Goal: Information Seeking & Learning: Compare options

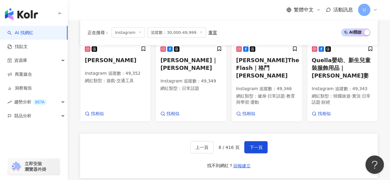
click at [130, 134] on div "上一頁 8 / 416 頁 下一頁 找不到網紅？ 回報建立" at bounding box center [228, 156] width 297 height 44
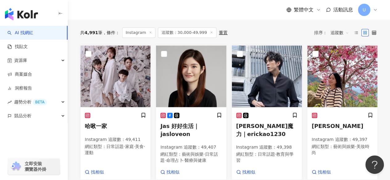
scroll to position [213, 0]
click at [124, 89] on img at bounding box center [115, 77] width 70 height 62
click at [193, 74] on img at bounding box center [191, 77] width 70 height 62
click at [257, 79] on img at bounding box center [267, 77] width 70 height 62
click at [327, 92] on img at bounding box center [342, 77] width 70 height 62
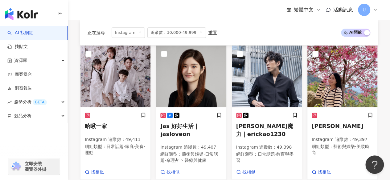
scroll to position [370, 0]
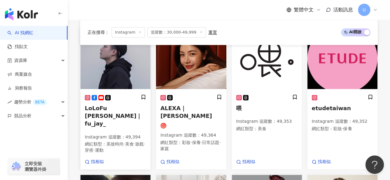
click at [128, 67] on img at bounding box center [115, 58] width 70 height 62
click at [198, 72] on img at bounding box center [191, 58] width 70 height 62
click at [264, 70] on img at bounding box center [267, 58] width 70 height 62
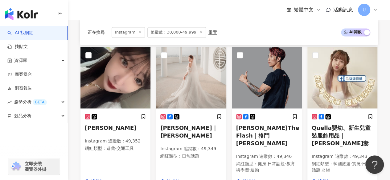
scroll to position [498, 0]
click at [190, 77] on img at bounding box center [191, 78] width 70 height 62
click at [264, 73] on img at bounding box center [267, 78] width 70 height 62
click at [322, 64] on img at bounding box center [342, 78] width 70 height 62
click at [179, 77] on img at bounding box center [191, 78] width 70 height 62
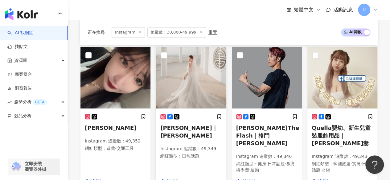
scroll to position [591, 0]
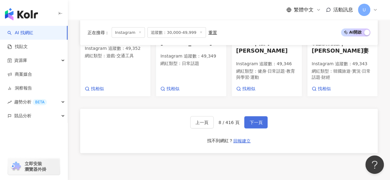
click at [250, 120] on span "下一頁" at bounding box center [255, 122] width 13 height 5
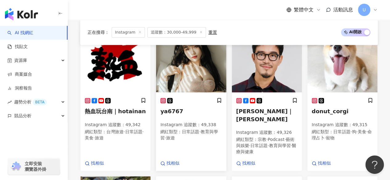
scroll to position [227, 0]
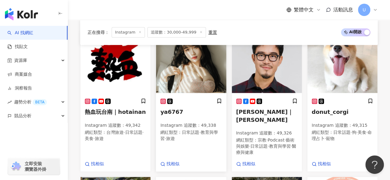
click at [190, 75] on img at bounding box center [191, 62] width 70 height 62
click at [266, 70] on img at bounding box center [267, 62] width 70 height 62
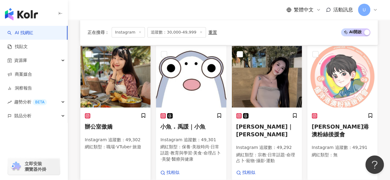
click at [119, 90] on img at bounding box center [115, 77] width 70 height 62
click at [180, 83] on img at bounding box center [191, 77] width 70 height 62
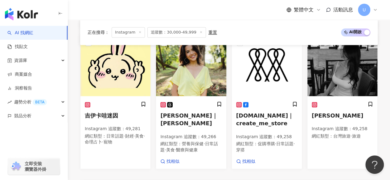
scroll to position [500, 0]
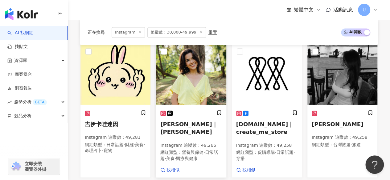
click at [178, 77] on img at bounding box center [191, 74] width 70 height 62
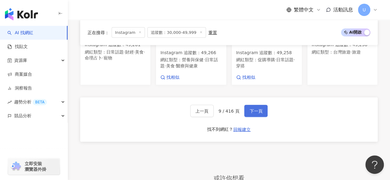
click at [252, 110] on span "下一頁" at bounding box center [255, 111] width 13 height 5
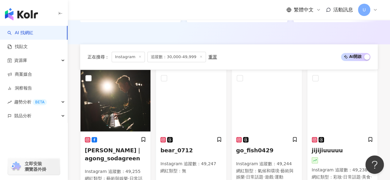
scroll to position [221, 0]
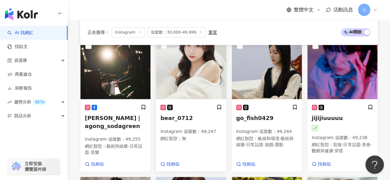
click at [180, 92] on img at bounding box center [191, 69] width 70 height 62
click at [264, 83] on img at bounding box center [267, 69] width 70 height 62
click at [341, 91] on img at bounding box center [342, 69] width 70 height 62
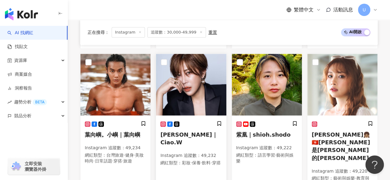
scroll to position [375, 0]
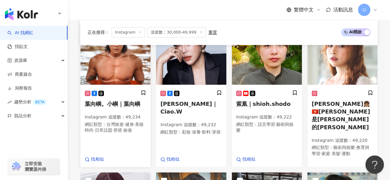
click at [118, 77] on img at bounding box center [115, 54] width 70 height 62
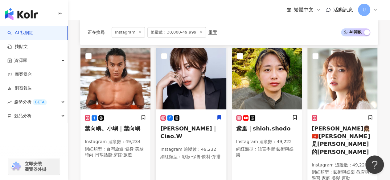
scroll to position [344, 0]
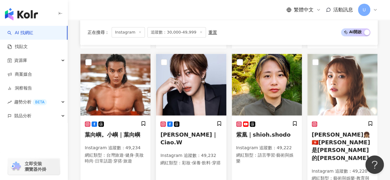
click at [201, 97] on img at bounding box center [191, 85] width 70 height 62
click at [264, 103] on img at bounding box center [267, 85] width 70 height 62
click at [332, 95] on img at bounding box center [342, 85] width 70 height 62
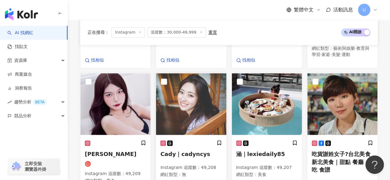
scroll to position [498, 0]
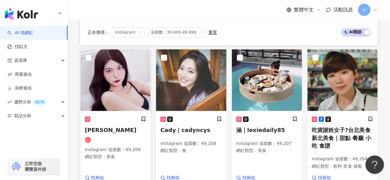
click at [121, 89] on img at bounding box center [115, 80] width 70 height 62
click at [193, 78] on img at bounding box center [191, 80] width 70 height 62
click at [241, 76] on img at bounding box center [267, 80] width 70 height 62
click at [333, 73] on img at bounding box center [342, 80] width 70 height 62
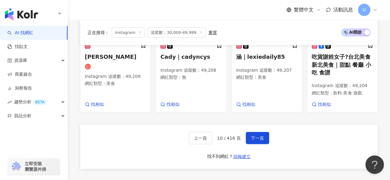
scroll to position [571, 0]
click at [252, 136] on span "下一頁" at bounding box center [257, 138] width 13 height 5
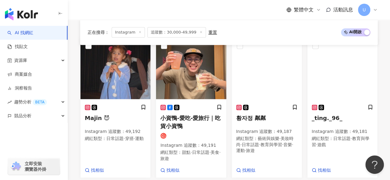
scroll to position [222, 0]
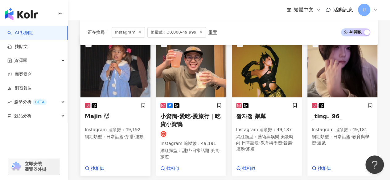
click at [130, 72] on img at bounding box center [115, 67] width 70 height 62
click at [203, 73] on img at bounding box center [191, 67] width 70 height 62
click at [333, 79] on img at bounding box center [342, 67] width 70 height 62
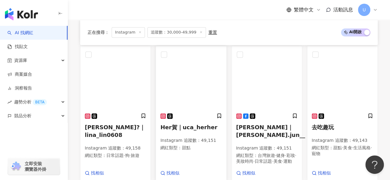
scroll to position [505, 0]
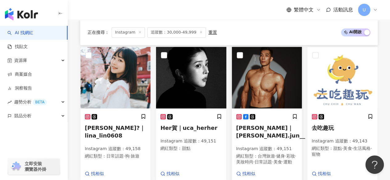
click at [260, 87] on img at bounding box center [267, 78] width 70 height 62
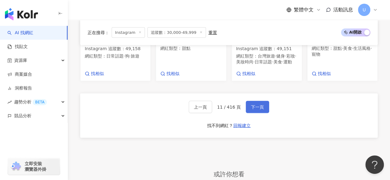
scroll to position [615, 0]
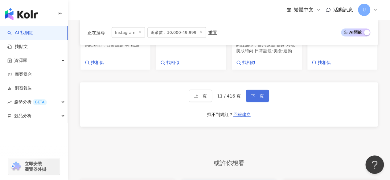
click at [259, 97] on span "下一頁" at bounding box center [257, 96] width 13 height 5
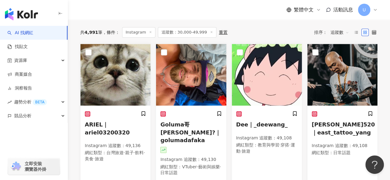
scroll to position [214, 0]
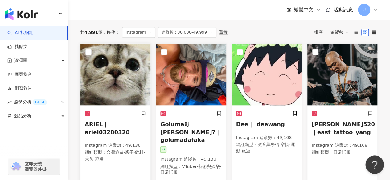
click at [135, 88] on img at bounding box center [115, 75] width 70 height 62
click at [272, 80] on img at bounding box center [267, 75] width 70 height 62
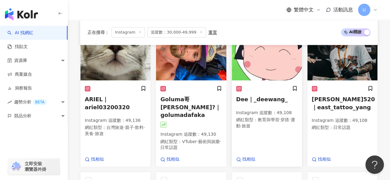
scroll to position [241, 0]
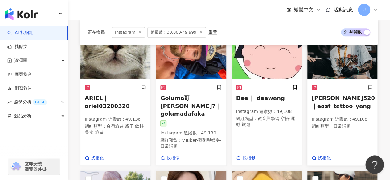
click at [332, 74] on img at bounding box center [342, 49] width 70 height 62
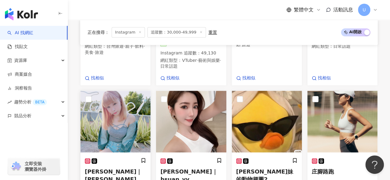
scroll to position [353, 0]
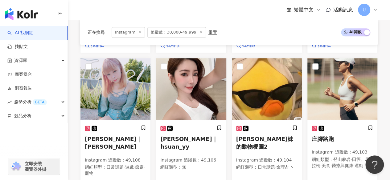
click at [121, 91] on img at bounding box center [115, 89] width 70 height 62
click at [205, 102] on img at bounding box center [191, 89] width 70 height 62
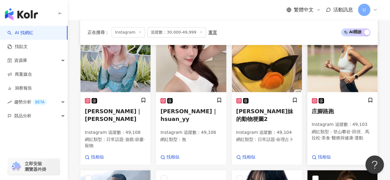
scroll to position [384, 0]
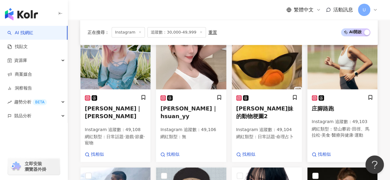
click at [346, 69] on img at bounding box center [342, 59] width 70 height 62
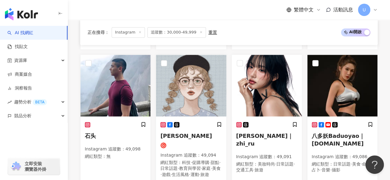
scroll to position [498, 0]
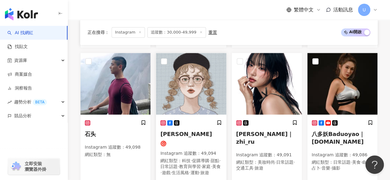
click at [190, 73] on img at bounding box center [191, 84] width 70 height 62
click at [260, 88] on img at bounding box center [267, 84] width 70 height 62
click at [326, 90] on img at bounding box center [342, 84] width 70 height 62
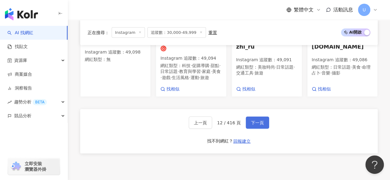
click at [253, 122] on span "下一頁" at bounding box center [257, 122] width 13 height 5
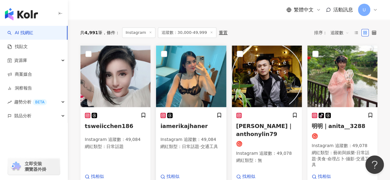
scroll to position [213, 0]
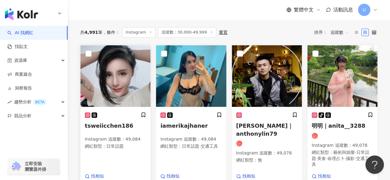
click at [120, 78] on img at bounding box center [115, 76] width 70 height 62
click at [266, 90] on img at bounding box center [267, 76] width 70 height 62
click at [346, 89] on img at bounding box center [342, 76] width 70 height 62
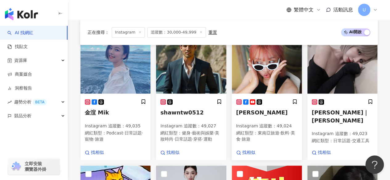
scroll to position [372, 0]
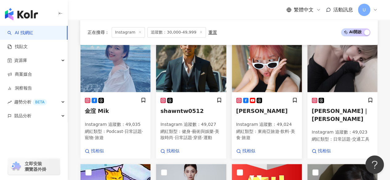
click at [264, 70] on img at bounding box center [267, 61] width 70 height 62
click at [322, 70] on img at bounding box center [342, 61] width 70 height 62
click at [185, 69] on img at bounding box center [191, 61] width 70 height 62
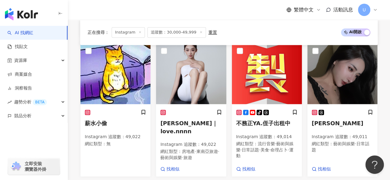
scroll to position [499, 0]
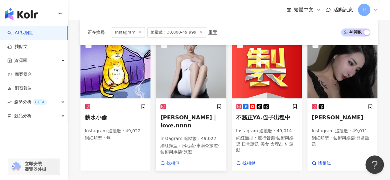
click at [184, 76] on img at bounding box center [191, 68] width 70 height 62
click at [320, 75] on img at bounding box center [342, 68] width 70 height 62
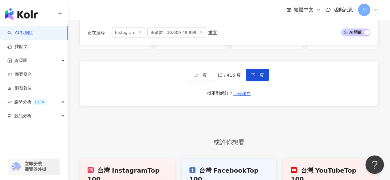
scroll to position [622, 0]
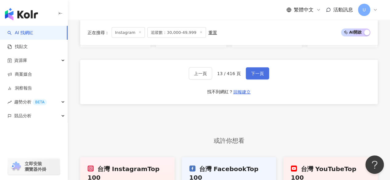
click at [254, 76] on span "下一頁" at bounding box center [257, 73] width 13 height 5
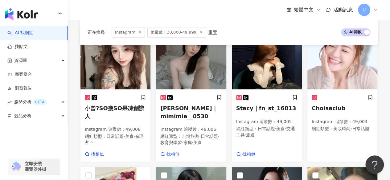
scroll to position [231, 0]
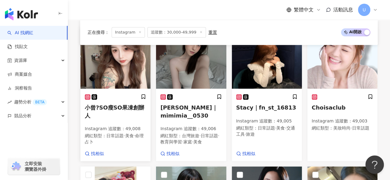
click at [127, 74] on img at bounding box center [115, 58] width 70 height 62
click at [196, 77] on img at bounding box center [191, 58] width 70 height 62
click at [260, 67] on img at bounding box center [267, 58] width 70 height 62
click at [334, 70] on img at bounding box center [342, 58] width 70 height 62
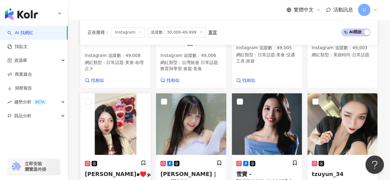
scroll to position [347, 0]
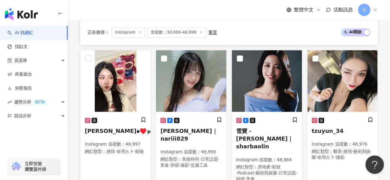
click at [128, 80] on img at bounding box center [115, 81] width 70 height 62
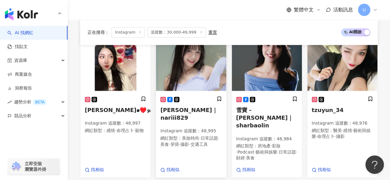
click at [195, 74] on img at bounding box center [191, 60] width 70 height 62
click at [256, 65] on img at bounding box center [267, 60] width 70 height 62
click at [338, 74] on img at bounding box center [342, 60] width 70 height 62
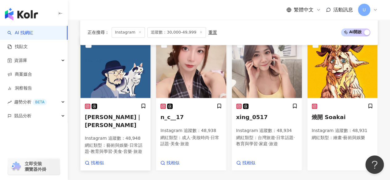
click at [119, 75] on img at bounding box center [115, 67] width 70 height 62
click at [176, 67] on img at bounding box center [191, 67] width 70 height 62
click at [262, 70] on img at bounding box center [267, 67] width 70 height 62
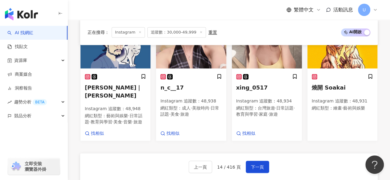
scroll to position [607, 0]
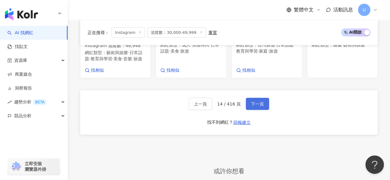
click at [257, 105] on span "下一頁" at bounding box center [257, 104] width 13 height 5
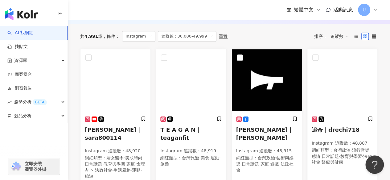
scroll to position [242, 0]
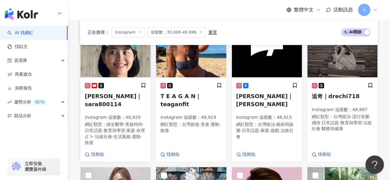
click at [120, 69] on img at bounding box center [115, 47] width 70 height 62
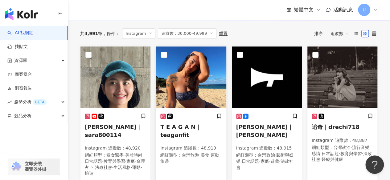
click at [193, 82] on img at bounding box center [191, 78] width 70 height 62
click at [274, 77] on img at bounding box center [267, 78] width 70 height 62
click at [340, 74] on img at bounding box center [342, 78] width 70 height 62
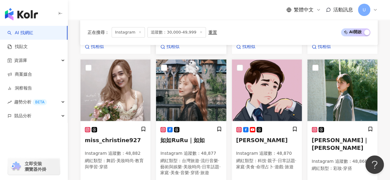
scroll to position [365, 0]
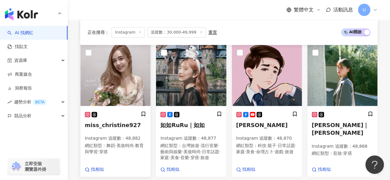
click at [105, 74] on img at bounding box center [115, 75] width 70 height 62
click at [187, 82] on img at bounding box center [191, 75] width 70 height 62
click at [258, 61] on img at bounding box center [267, 75] width 70 height 62
click at [336, 75] on img at bounding box center [342, 75] width 70 height 62
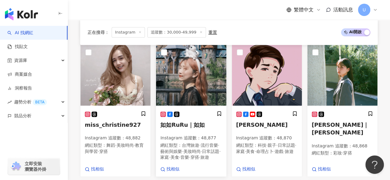
scroll to position [494, 0]
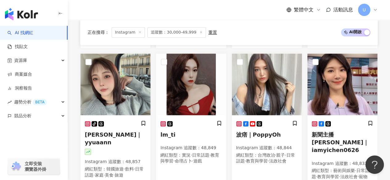
click at [118, 90] on img at bounding box center [115, 85] width 70 height 62
click at [180, 71] on img at bounding box center [191, 85] width 70 height 62
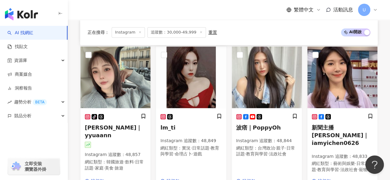
click at [270, 88] on img at bounding box center [267, 78] width 70 height 62
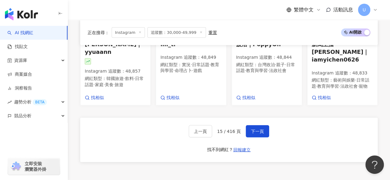
scroll to position [594, 0]
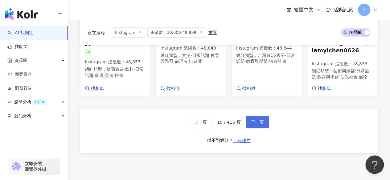
click at [256, 123] on span "下一頁" at bounding box center [257, 122] width 13 height 5
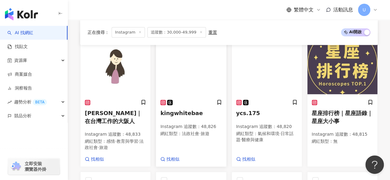
scroll to position [228, 0]
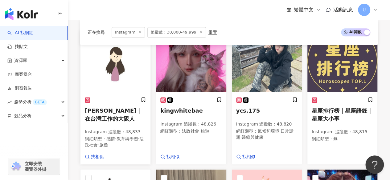
click at [121, 69] on img at bounding box center [115, 61] width 70 height 62
click at [251, 67] on img at bounding box center [267, 61] width 70 height 62
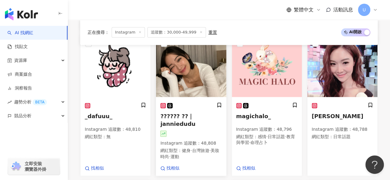
scroll to position [364, 0]
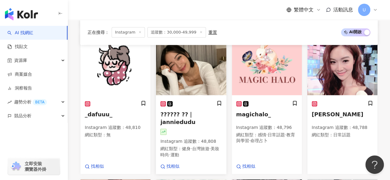
click at [175, 77] on img at bounding box center [191, 65] width 70 height 62
click at [340, 67] on img at bounding box center [342, 65] width 70 height 62
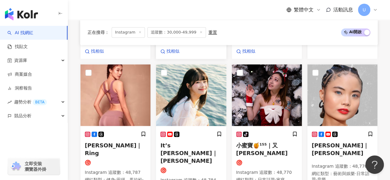
scroll to position [493, 0]
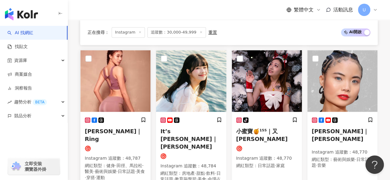
click at [136, 74] on img at bounding box center [115, 81] width 70 height 62
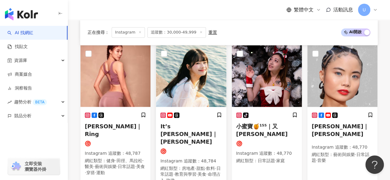
click at [193, 69] on img at bounding box center [191, 76] width 70 height 62
click at [259, 72] on img at bounding box center [267, 76] width 70 height 62
drag, startPoint x: 328, startPoint y: 72, endPoint x: 327, endPoint y: 68, distance: 4.0
click at [328, 72] on img at bounding box center [342, 76] width 70 height 62
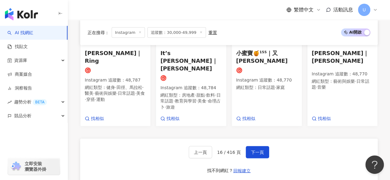
scroll to position [572, 0]
click at [256, 150] on span "下一頁" at bounding box center [257, 152] width 13 height 5
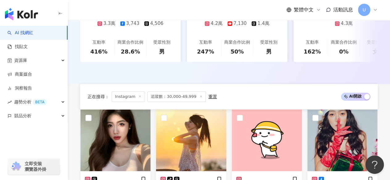
scroll to position [224, 0]
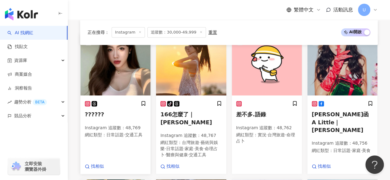
click at [129, 67] on img at bounding box center [115, 65] width 70 height 62
click at [200, 71] on img at bounding box center [191, 65] width 70 height 62
click at [328, 67] on img at bounding box center [342, 65] width 70 height 62
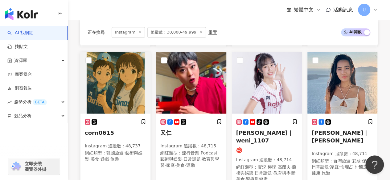
scroll to position [364, 0]
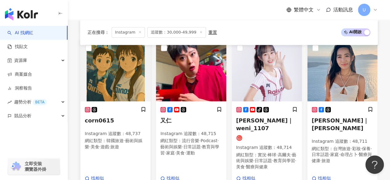
click at [128, 81] on img at bounding box center [115, 71] width 70 height 62
click at [194, 68] on img at bounding box center [191, 71] width 70 height 62
click at [332, 79] on img at bounding box center [342, 71] width 70 height 62
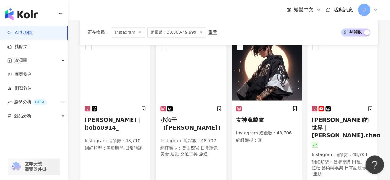
scroll to position [518, 0]
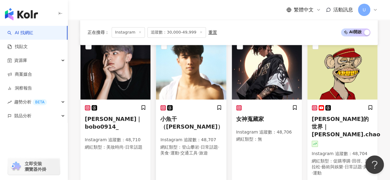
click at [189, 69] on img at bounding box center [191, 69] width 70 height 62
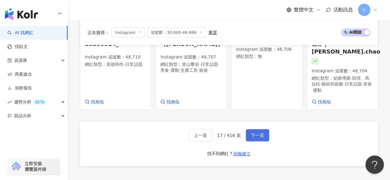
click at [258, 133] on span "下一頁" at bounding box center [257, 135] width 13 height 5
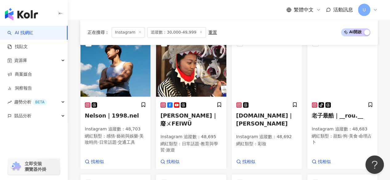
scroll to position [226, 0]
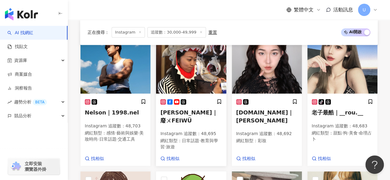
click at [177, 73] on img at bounding box center [191, 63] width 70 height 62
click at [268, 83] on img at bounding box center [267, 63] width 70 height 62
click at [341, 69] on img at bounding box center [342, 63] width 70 height 62
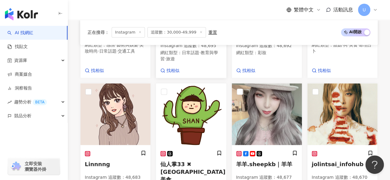
scroll to position [343, 0]
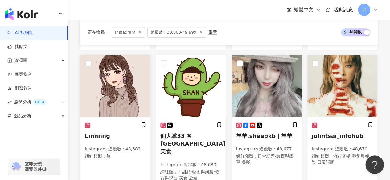
click at [127, 82] on img at bounding box center [115, 86] width 70 height 62
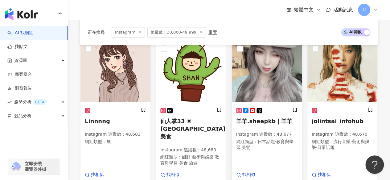
click at [253, 71] on img at bounding box center [267, 71] width 70 height 62
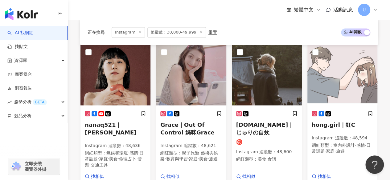
scroll to position [503, 0]
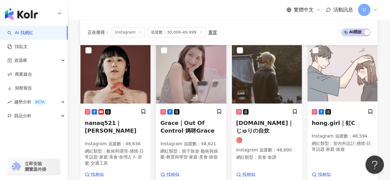
click at [190, 79] on img at bounding box center [191, 73] width 70 height 62
click at [254, 81] on img at bounding box center [267, 73] width 70 height 62
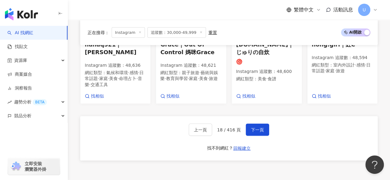
scroll to position [596, 0]
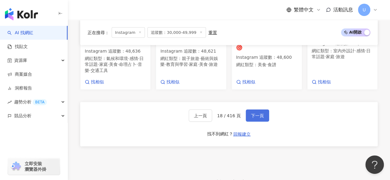
click at [260, 113] on span "下一頁" at bounding box center [257, 115] width 13 height 5
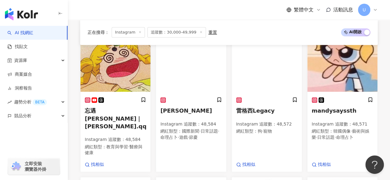
scroll to position [224, 0]
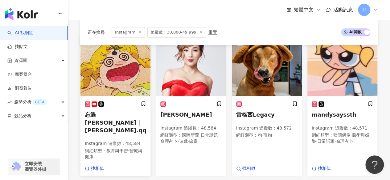
click at [114, 65] on img at bounding box center [115, 65] width 70 height 62
click at [191, 68] on img at bounding box center [191, 65] width 70 height 62
click at [260, 73] on img at bounding box center [267, 65] width 70 height 62
click at [332, 73] on img at bounding box center [342, 65] width 70 height 62
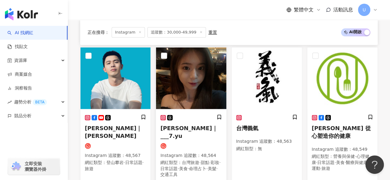
scroll to position [358, 0]
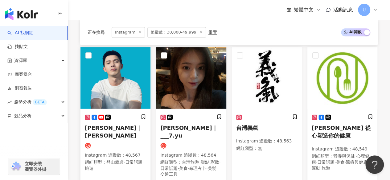
click at [118, 73] on img at bounding box center [115, 78] width 70 height 62
click at [202, 72] on img at bounding box center [191, 78] width 70 height 62
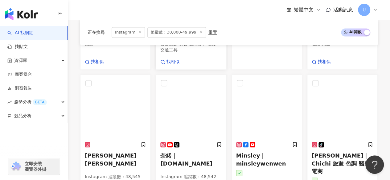
scroll to position [489, 0]
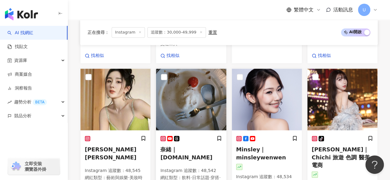
click at [200, 72] on img at bounding box center [191, 100] width 70 height 62
click at [250, 74] on img at bounding box center [267, 100] width 70 height 62
click at [326, 74] on img at bounding box center [342, 100] width 70 height 62
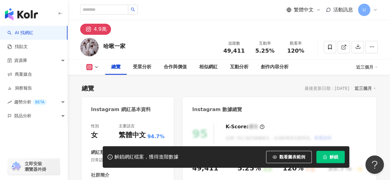
scroll to position [101, 0]
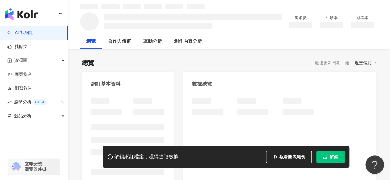
scroll to position [62, 0]
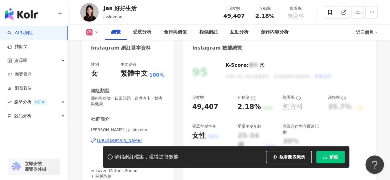
click at [128, 138] on div "https://www.instagram.com/jasloveon/" at bounding box center [119, 141] width 45 height 6
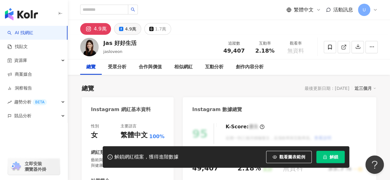
click at [128, 31] on div "4.9萬" at bounding box center [130, 29] width 11 height 9
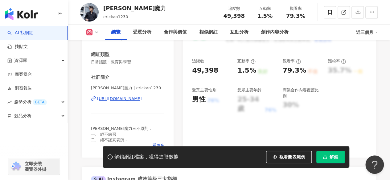
click at [134, 98] on div "https://www.instagram.com/erickao1230/" at bounding box center [119, 99] width 45 height 6
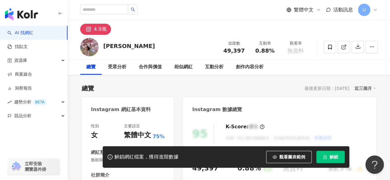
click at [214, 10] on div "繁體中文 活動訊息 U" at bounding box center [228, 10] width 297 height 20
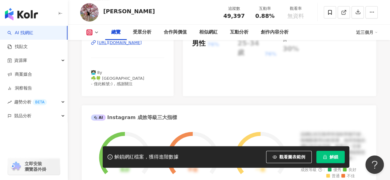
scroll to position [123, 0]
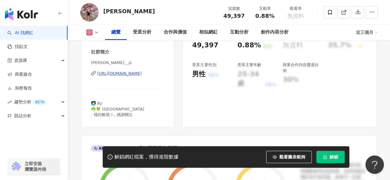
click at [122, 73] on div "https://www.instagram.com/jessie._.jc/" at bounding box center [119, 74] width 45 height 6
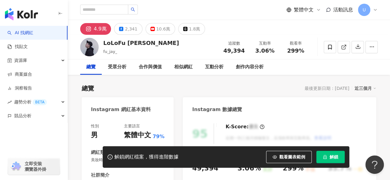
scroll to position [123, 0]
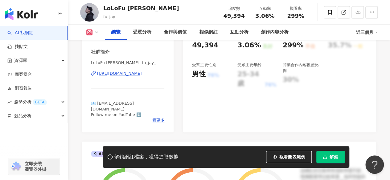
click at [121, 74] on div "https://www.instagram.com/fu_jay_/" at bounding box center [119, 74] width 45 height 6
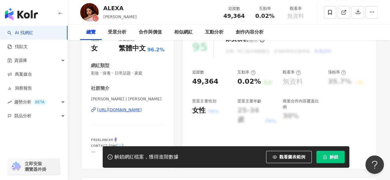
scroll to position [92, 0]
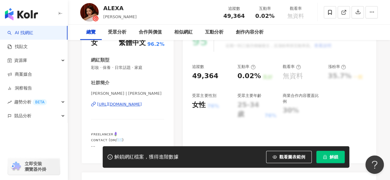
click at [122, 104] on div "[URL][DOMAIN_NAME]" at bounding box center [119, 105] width 45 height 6
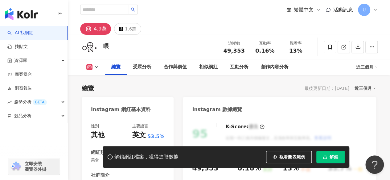
scroll to position [123, 0]
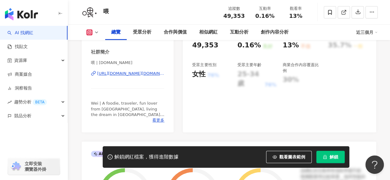
click at [125, 74] on div "https://www.instagram.com/wei.nyc/" at bounding box center [130, 74] width 67 height 6
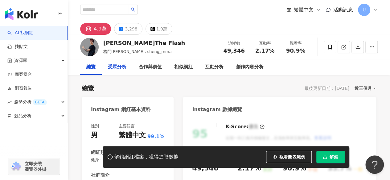
scroll to position [92, 0]
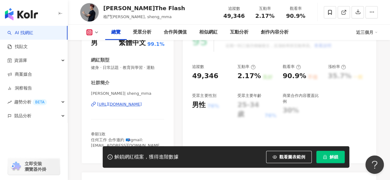
click at [132, 103] on div "https://www.instagram.com/sheng_mma/" at bounding box center [119, 105] width 45 height 6
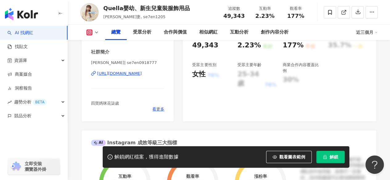
click at [132, 73] on div "https://www.instagram.com/se7en0918777/" at bounding box center [119, 74] width 45 height 6
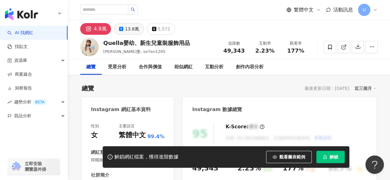
click at [120, 30] on icon at bounding box center [121, 29] width 4 height 4
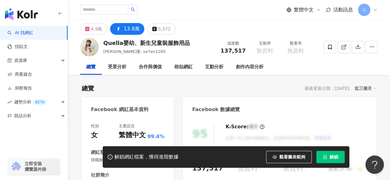
scroll to position [92, 0]
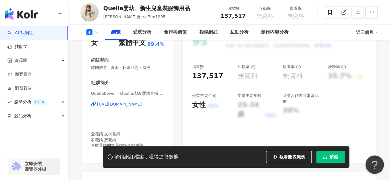
click at [131, 103] on div "https://www.facebook.com/749721398532161" at bounding box center [119, 105] width 45 height 6
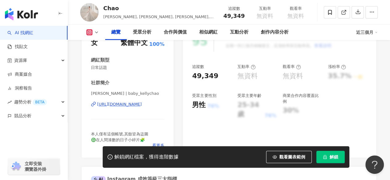
click at [135, 104] on div "https://www.instagram.com/baby_kellychao/" at bounding box center [119, 105] width 45 height 6
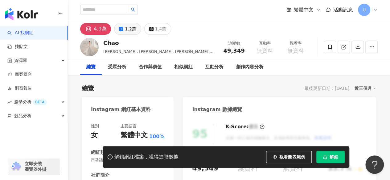
click at [123, 31] on button "1.2萬" at bounding box center [127, 29] width 27 height 12
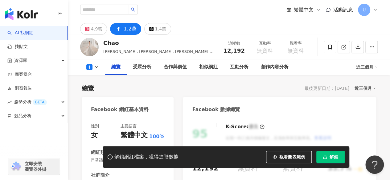
scroll to position [92, 0]
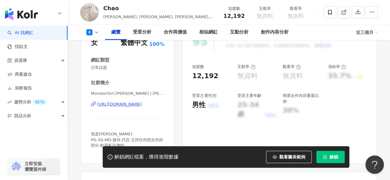
click at [125, 105] on div "https://www.facebook.com/685269184976924" at bounding box center [119, 105] width 45 height 6
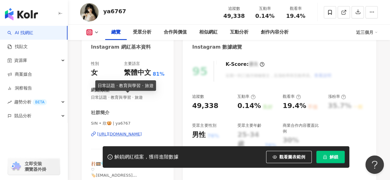
scroll to position [67, 0]
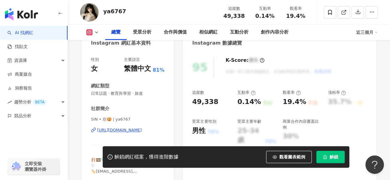
click at [127, 132] on div "https://www.instagram.com/ya6767/" at bounding box center [119, 131] width 45 height 6
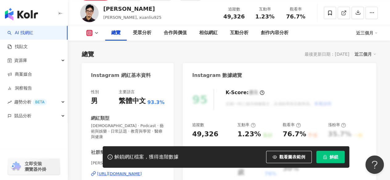
scroll to position [92, 0]
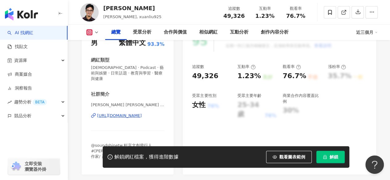
click at [141, 113] on div "https://www.instagram.com/xuanliu925/" at bounding box center [119, 116] width 45 height 6
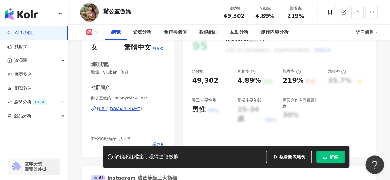
scroll to position [98, 0]
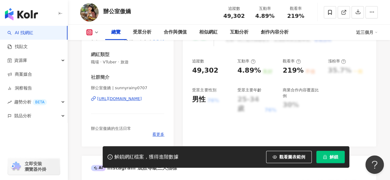
click at [136, 101] on div "[URL][DOMAIN_NAME]" at bounding box center [119, 99] width 45 height 6
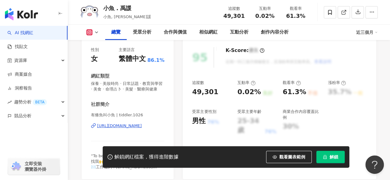
scroll to position [80, 0]
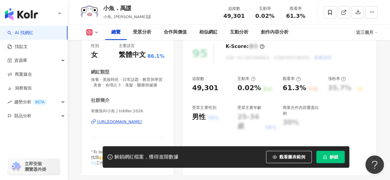
click at [125, 123] on div "https://www.instagram.com/tiddler.1026/" at bounding box center [119, 122] width 45 height 6
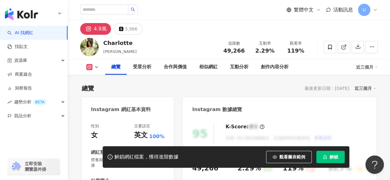
scroll to position [92, 0]
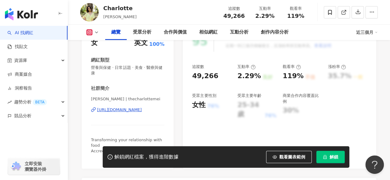
click at [142, 111] on div "[URL][DOMAIN_NAME]" at bounding box center [119, 110] width 45 height 6
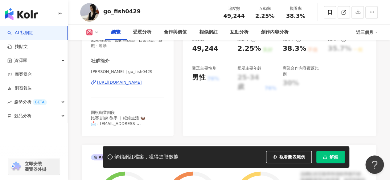
scroll to position [123, 0]
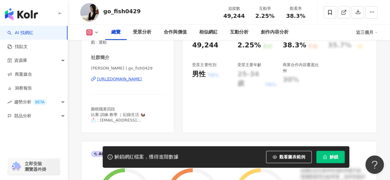
click at [137, 79] on div "[URL][DOMAIN_NAME]" at bounding box center [119, 79] width 45 height 6
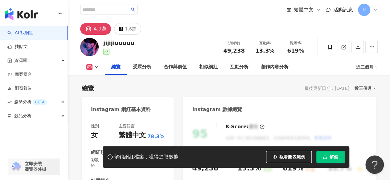
scroll to position [92, 0]
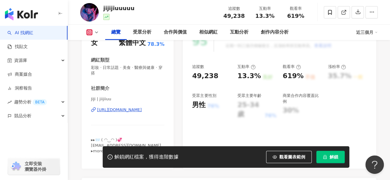
click at [140, 108] on div "https://www.instagram.com/jiijiiuu/" at bounding box center [119, 110] width 45 height 6
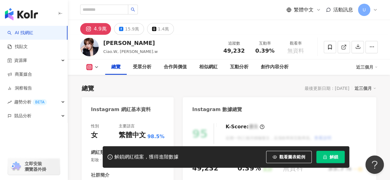
scroll to position [62, 0]
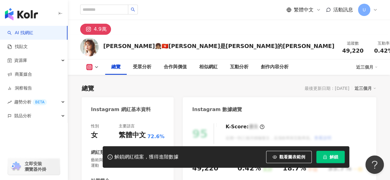
scroll to position [92, 0]
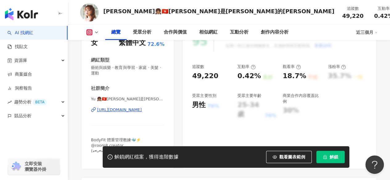
click at [137, 109] on div "https://www.instagram.com/aryuuu.c/" at bounding box center [119, 110] width 45 height 6
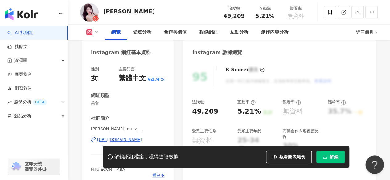
scroll to position [62, 0]
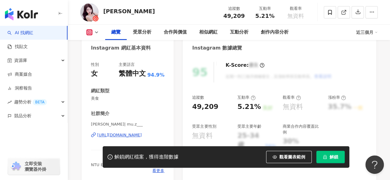
click at [134, 138] on div "https://www.instagram.com/mu.z___/" at bounding box center [119, 135] width 45 height 6
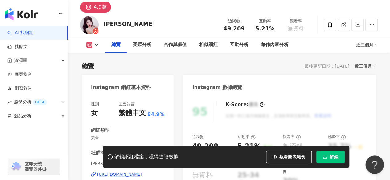
scroll to position [0, 0]
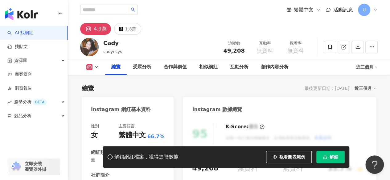
scroll to position [92, 0]
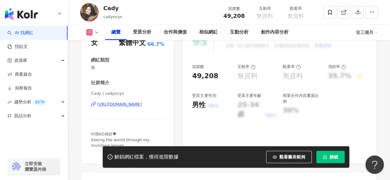
click at [142, 103] on div "[URL][DOMAIN_NAME]" at bounding box center [119, 105] width 45 height 6
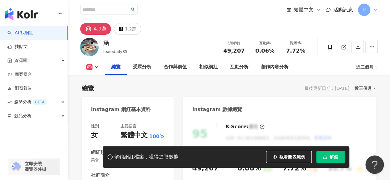
scroll to position [123, 0]
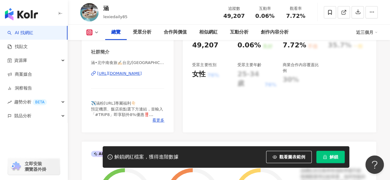
click at [129, 75] on div "https://www.instagram.com/lexiedaily85/" at bounding box center [119, 74] width 45 height 6
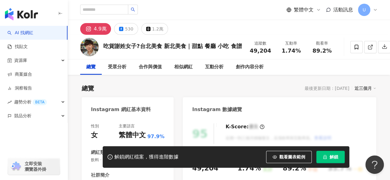
scroll to position [92, 0]
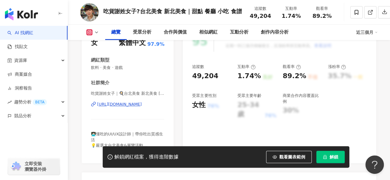
click at [137, 104] on div "[URL][DOMAIN_NAME]" at bounding box center [119, 105] width 45 height 6
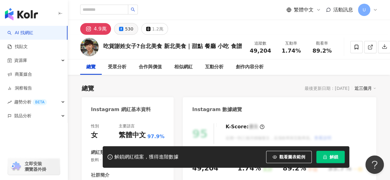
click at [125, 31] on div "530" at bounding box center [129, 29] width 8 height 9
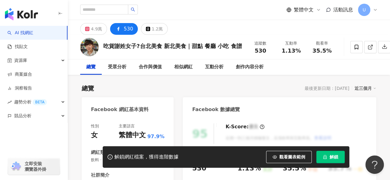
scroll to position [136, 0]
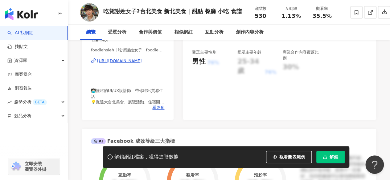
click at [130, 59] on div "https://www.facebook.com/107725554894043" at bounding box center [119, 61] width 45 height 6
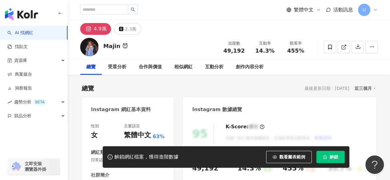
scroll to position [90, 0]
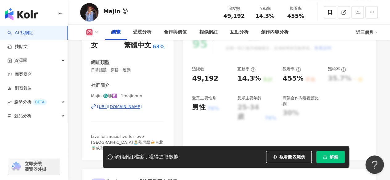
click at [142, 108] on div "[URL][DOMAIN_NAME]" at bounding box center [119, 107] width 45 height 6
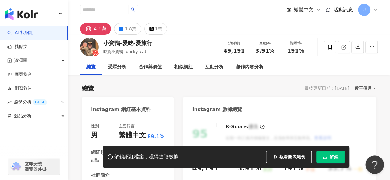
scroll to position [123, 0]
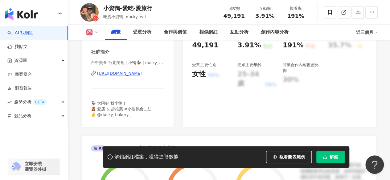
click at [126, 75] on div "https://www.instagram.com/ducky_ducky_1120/" at bounding box center [119, 74] width 45 height 6
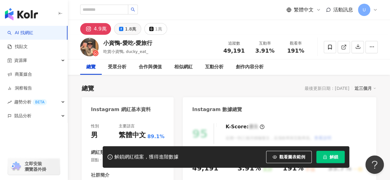
click at [127, 32] on div "1.8萬" at bounding box center [130, 29] width 11 height 9
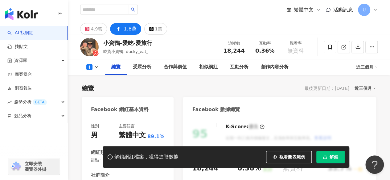
scroll to position [122, 0]
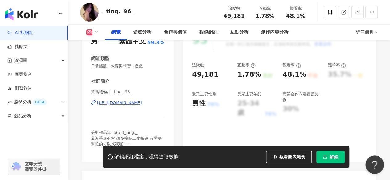
scroll to position [99, 0]
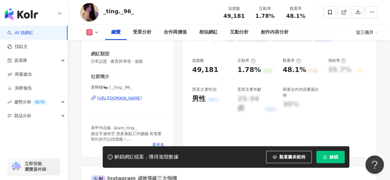
click at [136, 99] on div "https://www.instagram.com/_ting._96_/" at bounding box center [119, 98] width 45 height 6
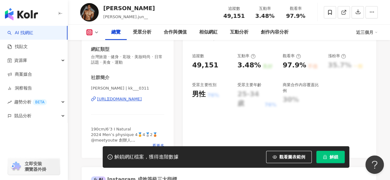
scroll to position [105, 0]
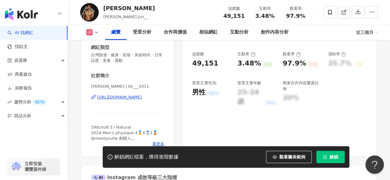
click at [142, 95] on div "[URL][DOMAIN_NAME]" at bounding box center [119, 98] width 45 height 6
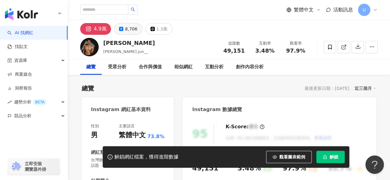
click at [130, 30] on div "8,706" at bounding box center [131, 29] width 12 height 9
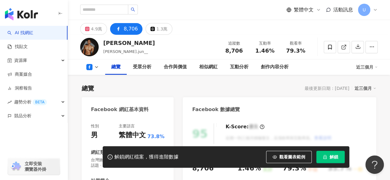
scroll to position [97, 0]
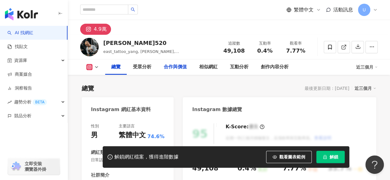
scroll to position [62, 0]
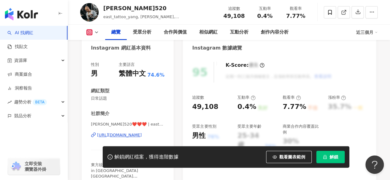
click at [131, 136] on div "https://www.instagram.com/east_tattoo_yang/" at bounding box center [119, 135] width 45 height 6
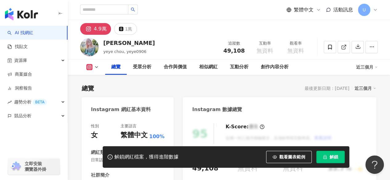
scroll to position [111, 0]
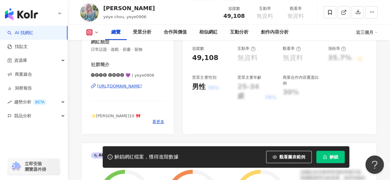
click at [137, 87] on div "[URL][DOMAIN_NAME]" at bounding box center [119, 86] width 45 height 6
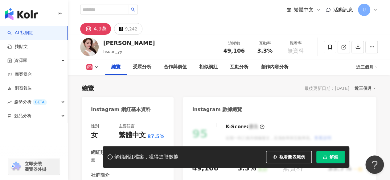
scroll to position [123, 0]
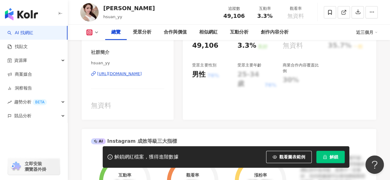
click at [138, 73] on div "https://www.instagram.com/hsuan_yy/" at bounding box center [119, 74] width 45 height 6
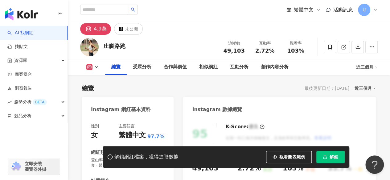
scroll to position [86, 0]
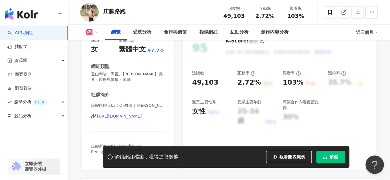
click at [116, 119] on div "https://www.instagram.com/ashley_loves_running/" at bounding box center [119, 117] width 45 height 6
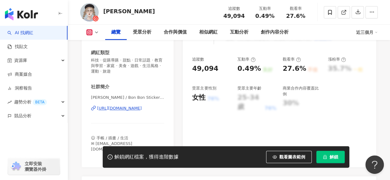
scroll to position [100, 0]
click at [118, 108] on div "https://www.instagram.com/bonnnnnieview/" at bounding box center [119, 108] width 45 height 6
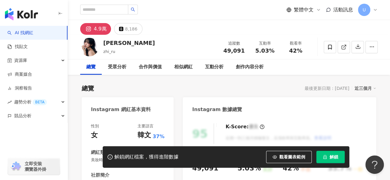
scroll to position [92, 0]
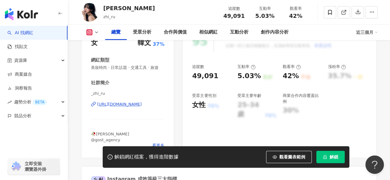
click at [136, 107] on div "[URL][DOMAIN_NAME]" at bounding box center [119, 105] width 45 height 6
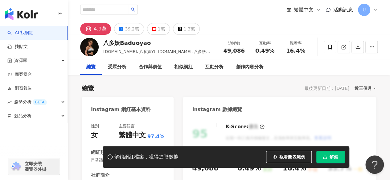
scroll to position [92, 0]
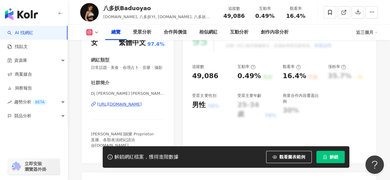
click at [123, 107] on div "https://www.instagram.com/djvictoriatw/" at bounding box center [119, 105] width 45 height 6
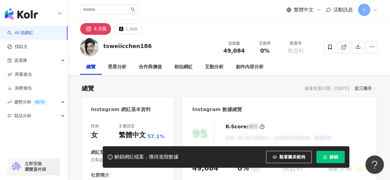
scroll to position [97, 0]
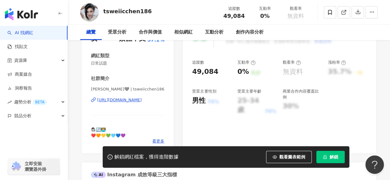
click at [124, 99] on div "[URL][DOMAIN_NAME]" at bounding box center [119, 100] width 45 height 6
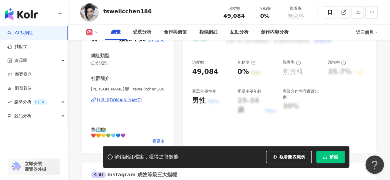
scroll to position [97, 0]
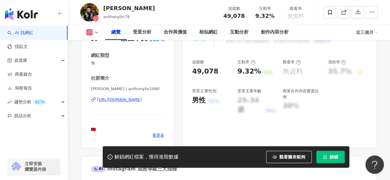
scroll to position [98, 0]
click at [136, 99] on div "https://www.instagram.com/anthonylin1990/" at bounding box center [119, 99] width 45 height 6
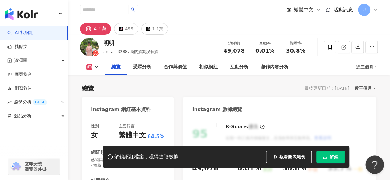
scroll to position [103, 0]
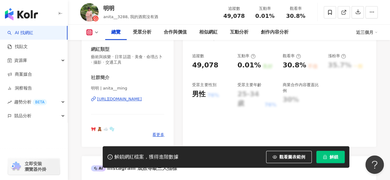
click at [134, 100] on div "[URL][DOMAIN_NAME]" at bounding box center [119, 99] width 45 height 6
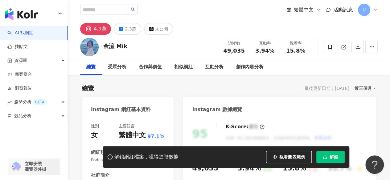
click at [122, 28] on icon at bounding box center [121, 29] width 4 height 4
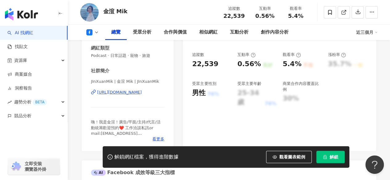
click at [132, 93] on div "https://www.facebook.com/1657291947851185" at bounding box center [119, 93] width 45 height 6
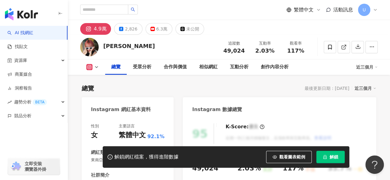
scroll to position [123, 0]
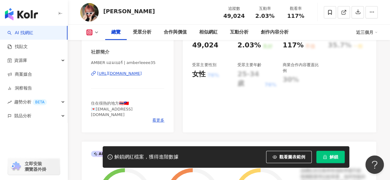
click at [140, 75] on div "[URL][DOMAIN_NAME]" at bounding box center [119, 74] width 45 height 6
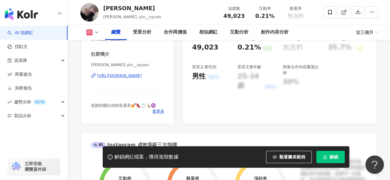
scroll to position [123, 0]
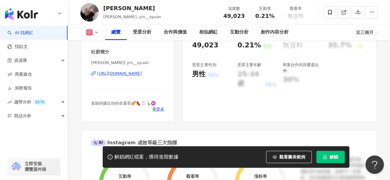
click at [124, 73] on div "https://www.instagram.com/yin__syuan/" at bounding box center [119, 74] width 45 height 6
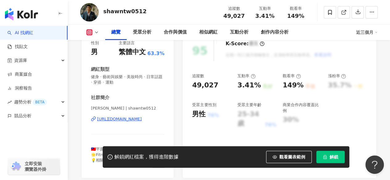
scroll to position [92, 0]
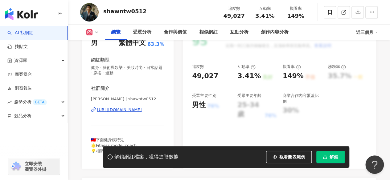
click at [130, 108] on div "https://www.instagram.com/shawntw0512/" at bounding box center [119, 110] width 45 height 6
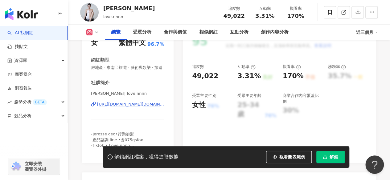
click at [126, 107] on div "https://www.instagram.com/love.nnnn/" at bounding box center [130, 105] width 67 height 6
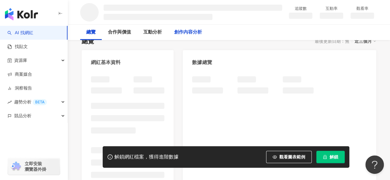
scroll to position [62, 0]
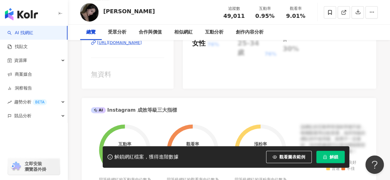
scroll to position [123, 0]
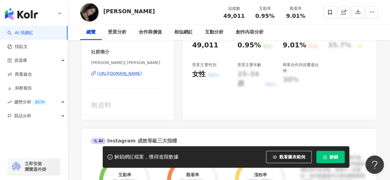
click at [135, 72] on div "https://www.instagram.com/yishowwwww/" at bounding box center [119, 74] width 45 height 6
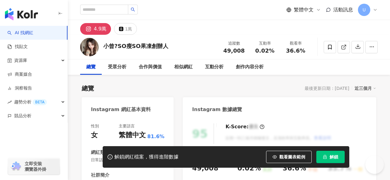
scroll to position [71, 0]
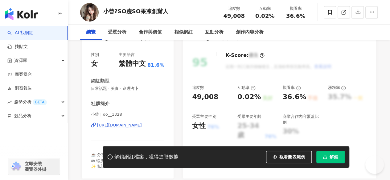
click at [130, 124] on div "https://www.instagram.com/oo__1328/" at bounding box center [119, 126] width 45 height 6
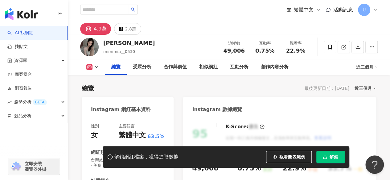
scroll to position [106, 0]
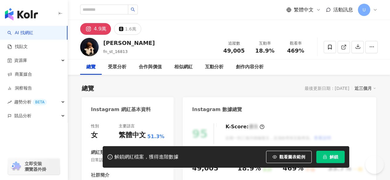
scroll to position [93, 0]
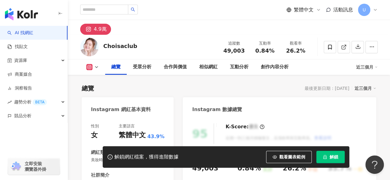
scroll to position [123, 0]
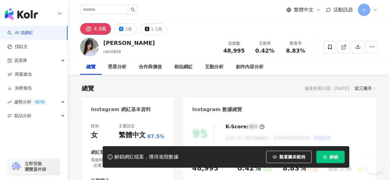
scroll to position [92, 0]
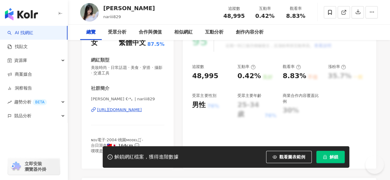
click at [128, 112] on div "https://www.instagram.com/nariii829/" at bounding box center [119, 110] width 45 height 6
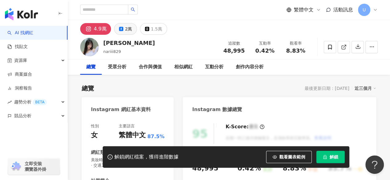
click at [126, 30] on div "2萬" at bounding box center [128, 29] width 7 height 9
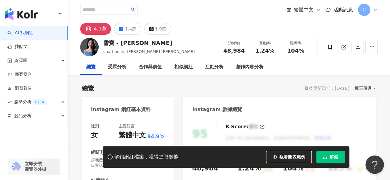
scroll to position [92, 0]
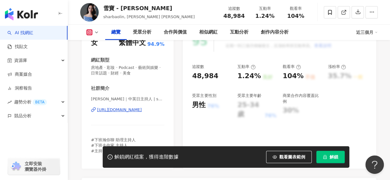
click at [136, 107] on div "https://www.instagram.com/sharbaolin/" at bounding box center [119, 110] width 45 height 6
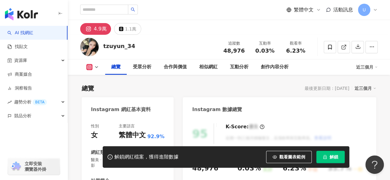
scroll to position [92, 0]
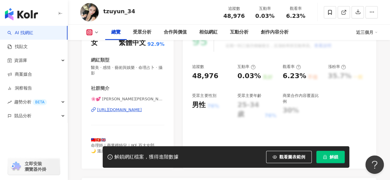
click at [142, 108] on div "[URL][DOMAIN_NAME]" at bounding box center [119, 110] width 45 height 6
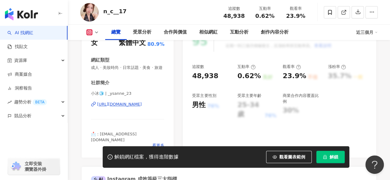
click at [138, 107] on div "[URL][DOMAIN_NAME]" at bounding box center [119, 105] width 45 height 6
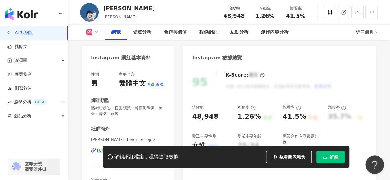
scroll to position [92, 0]
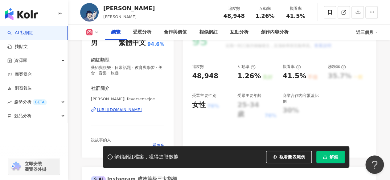
click at [131, 110] on div "https://www.instagram.com/feversensejoe/" at bounding box center [119, 110] width 45 height 6
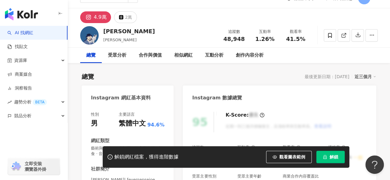
scroll to position [0, 0]
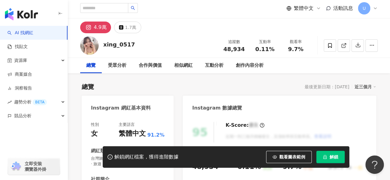
scroll to position [92, 0]
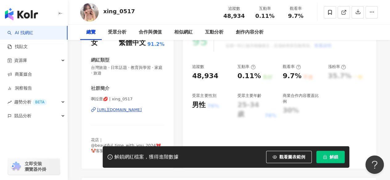
click at [125, 114] on div "啊拉蕾💋 | xing_0517 [URL][DOMAIN_NAME]" at bounding box center [127, 114] width 73 height 36
click at [132, 109] on div "https://www.instagram.com/xing_0517/" at bounding box center [119, 110] width 45 height 6
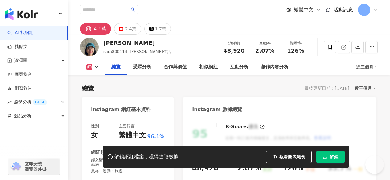
scroll to position [78, 0]
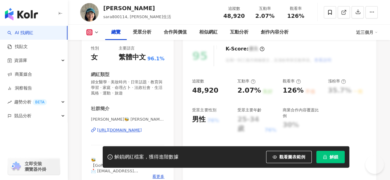
click at [122, 130] on div "[URL][DOMAIN_NAME]" at bounding box center [119, 131] width 45 height 6
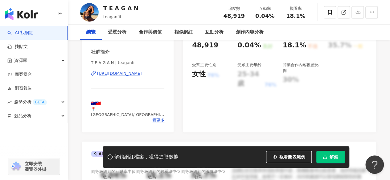
click at [139, 71] on div "https://www.instagram.com/teaganfit/" at bounding box center [119, 74] width 45 height 6
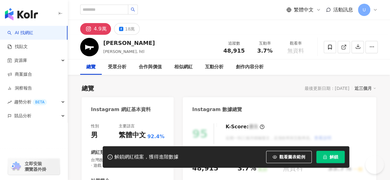
scroll to position [79, 0]
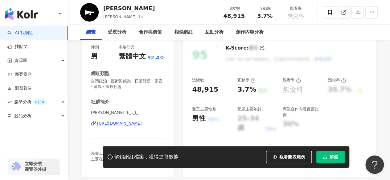
click at [136, 121] on div "[URL][DOMAIN_NAME]" at bounding box center [119, 124] width 45 height 6
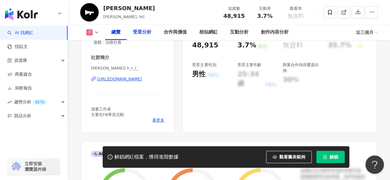
scroll to position [0, 0]
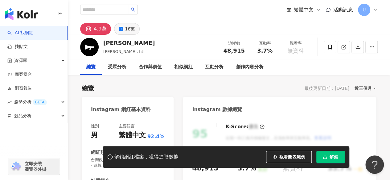
click at [129, 31] on div "18萬" at bounding box center [130, 29] width 10 height 9
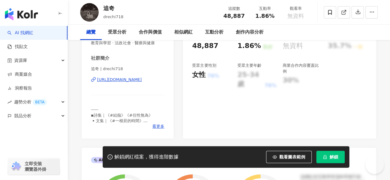
click at [124, 88] on div "追奇 | drechi718 https://www.instagram.com/drechi718/" at bounding box center [127, 84] width 73 height 36
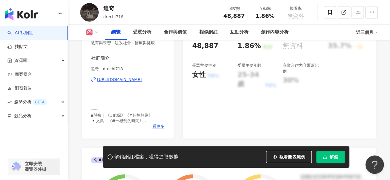
click at [142, 83] on div "https://www.instagram.com/drechi718/" at bounding box center [119, 80] width 45 height 6
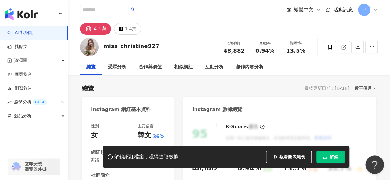
scroll to position [68, 0]
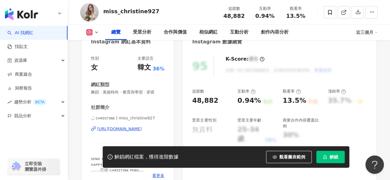
click at [121, 129] on div "https://www.instagram.com/miss_christine927/" at bounding box center [119, 129] width 45 height 6
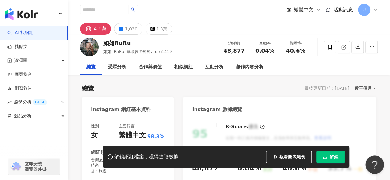
scroll to position [74, 0]
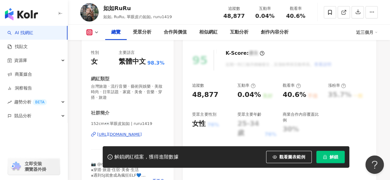
click at [126, 134] on div "[URL][DOMAIN_NAME]" at bounding box center [119, 135] width 45 height 6
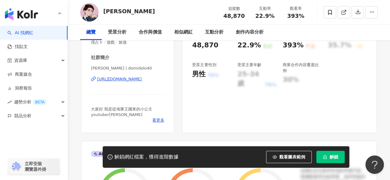
click at [131, 80] on div "https://www.instagram.com/domidolo40/" at bounding box center [119, 79] width 45 height 6
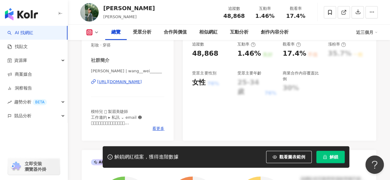
scroll to position [123, 0]
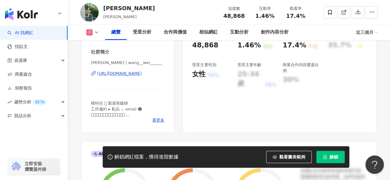
click at [140, 75] on div "[URL][DOMAIN_NAME]" at bounding box center [119, 74] width 45 height 6
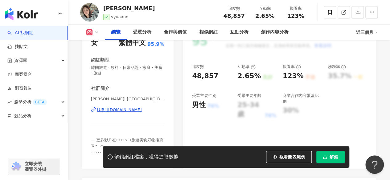
click at [119, 109] on div "https://www.instagram.com/yyuaann/" at bounding box center [119, 110] width 45 height 6
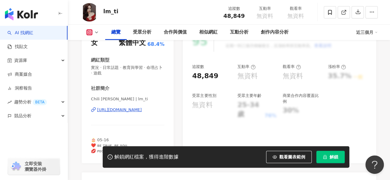
click at [135, 111] on div "[URL][DOMAIN_NAME]" at bounding box center [119, 110] width 45 height 6
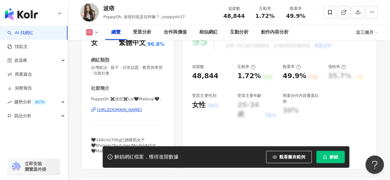
click at [144, 107] on div "PoppyOh ✖️波痞✖️Lai🖤Makeup🖤Fashion | poppyoh17 https://www.instagram.com/poppyoh1…" at bounding box center [127, 114] width 73 height 36
click at [142, 109] on div "https://www.instagram.com/poppyoh17/" at bounding box center [119, 110] width 45 height 6
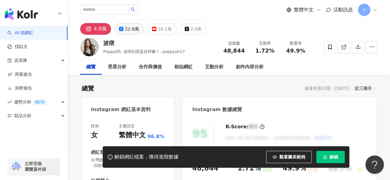
click at [123, 31] on button "22.8萬" at bounding box center [129, 29] width 30 height 12
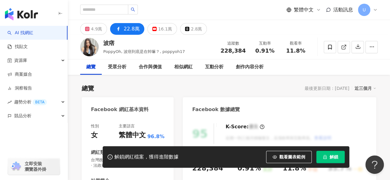
scroll to position [137, 0]
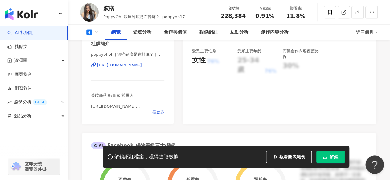
click at [128, 64] on div "https://www.facebook.com/168213503201932" at bounding box center [119, 66] width 45 height 6
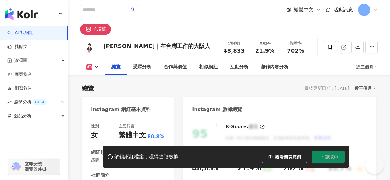
scroll to position [101, 0]
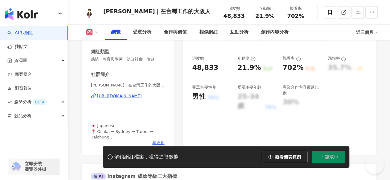
click at [142, 95] on div "https://www.instagram.com/ericatw520/" at bounding box center [119, 96] width 45 height 6
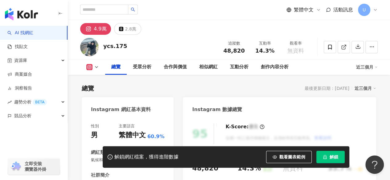
scroll to position [92, 0]
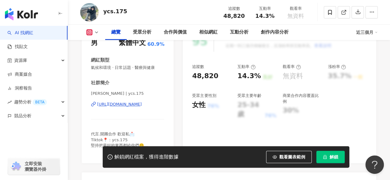
click at [131, 105] on div "https://www.instagram.com/ycs.175/" at bounding box center [119, 105] width 45 height 6
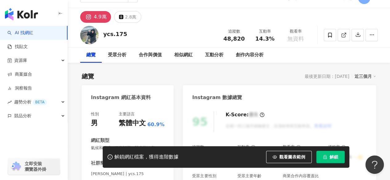
scroll to position [0, 0]
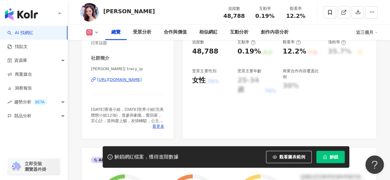
scroll to position [123, 0]
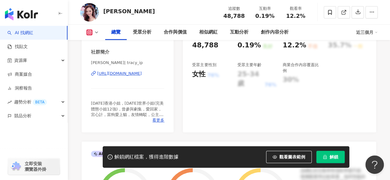
click at [135, 73] on div "https://www.instagram.com/tracy_ip/" at bounding box center [119, 74] width 45 height 6
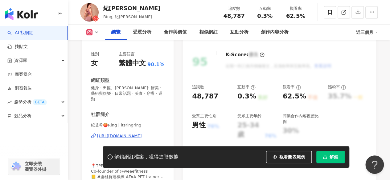
scroll to position [72, 0]
click at [126, 133] on div "https://www.instagram.com/itsringring/" at bounding box center [119, 136] width 45 height 6
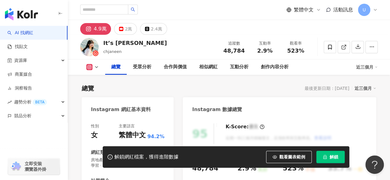
scroll to position [62, 0]
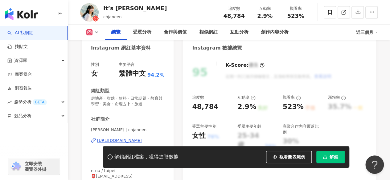
click at [132, 142] on div "https://www.instagram.com/chjaneen/" at bounding box center [119, 141] width 45 height 6
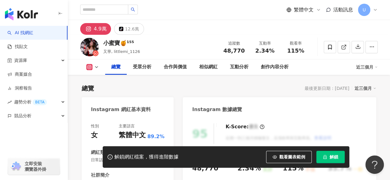
scroll to position [99, 0]
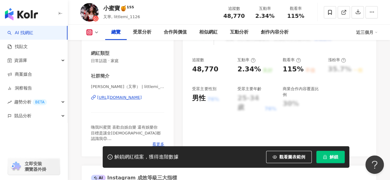
click at [136, 96] on div "https://www.instagram.com/littlemi_1126/" at bounding box center [119, 98] width 45 height 6
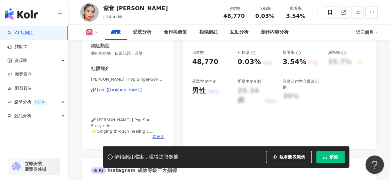
click at [131, 88] on div "https://www.instagram.com/jilliyeah_/" at bounding box center [119, 90] width 45 height 6
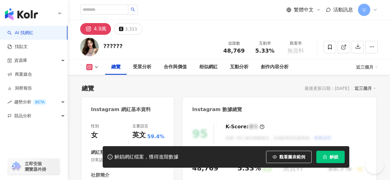
scroll to position [116, 0]
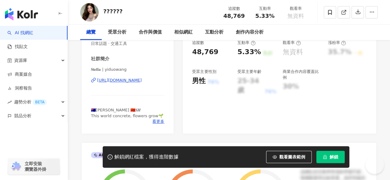
click at [140, 79] on div "[URL][DOMAIN_NAME]" at bounding box center [119, 81] width 45 height 6
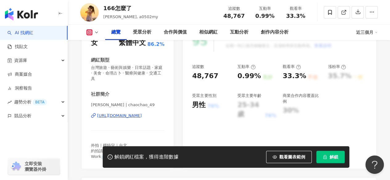
click at [142, 116] on div "[URL][DOMAIN_NAME]" at bounding box center [119, 116] width 45 height 6
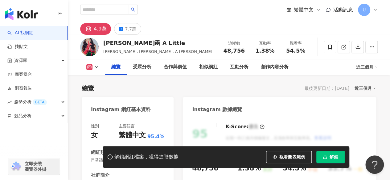
scroll to position [92, 0]
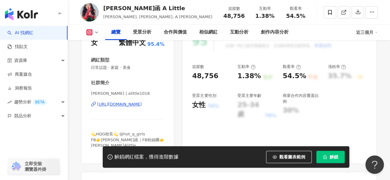
click at [136, 103] on div "https://www.instagram.com/alittle1018/" at bounding box center [119, 105] width 45 height 6
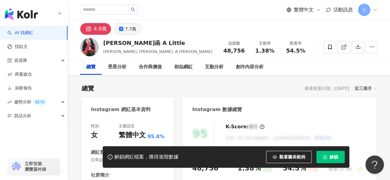
click at [124, 30] on button "7.7萬" at bounding box center [127, 29] width 27 height 12
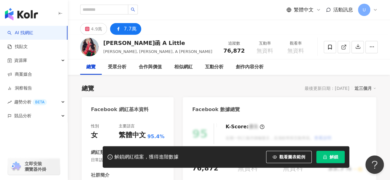
scroll to position [109, 0]
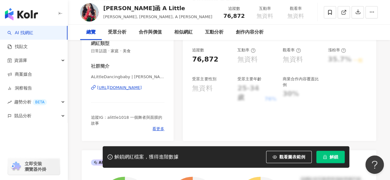
click at [128, 85] on div "https://www.facebook.com/218442154890966" at bounding box center [119, 88] width 45 height 6
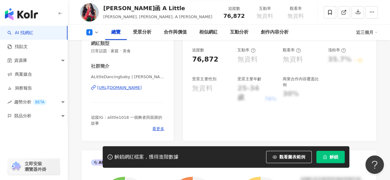
scroll to position [116, 0]
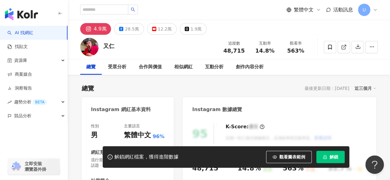
scroll to position [87, 0]
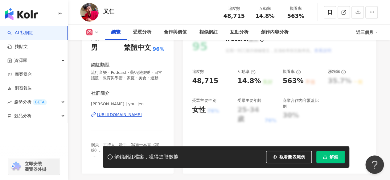
click at [132, 118] on div "[URL][DOMAIN_NAME]" at bounding box center [119, 115] width 45 height 6
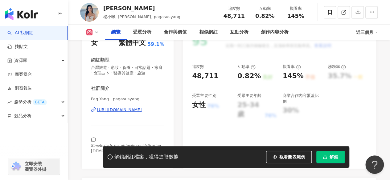
click at [134, 111] on div "https://www.instagram.com/pagasusyang/" at bounding box center [119, 110] width 45 height 6
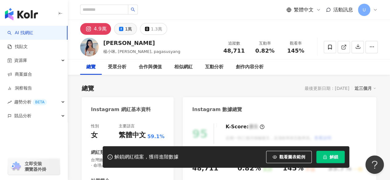
click at [126, 30] on div "1萬" at bounding box center [128, 29] width 7 height 9
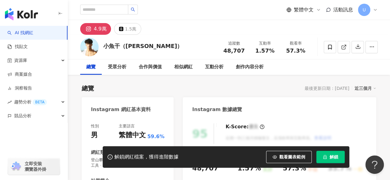
scroll to position [82, 0]
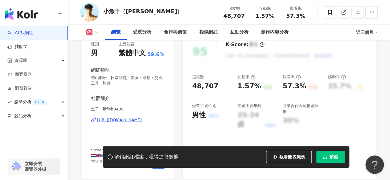
click at [140, 121] on div "https://www.instagram.com/lilfish0409/" at bounding box center [119, 120] width 45 height 6
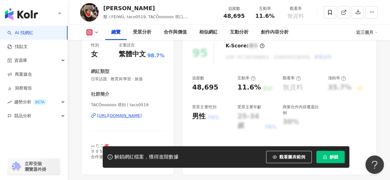
scroll to position [83, 0]
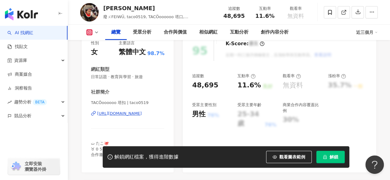
click at [131, 112] on div "https://www.instagram.com/taco0519/" at bounding box center [119, 114] width 45 height 6
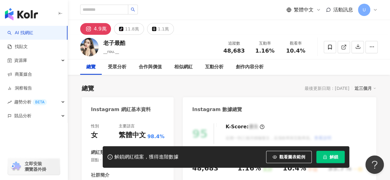
scroll to position [62, 0]
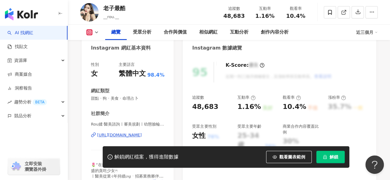
click at [131, 134] on div "https://www.instagram.com/__rou.__/" at bounding box center [119, 135] width 45 height 6
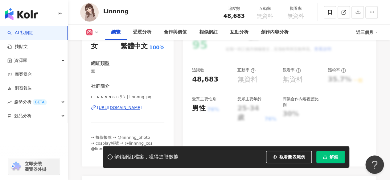
scroll to position [92, 0]
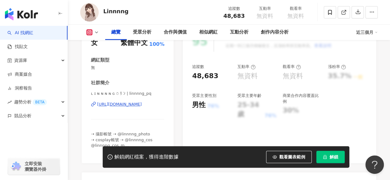
click at [128, 104] on div "https://www.instagram.com/linnnng_pq/" at bounding box center [119, 105] width 45 height 6
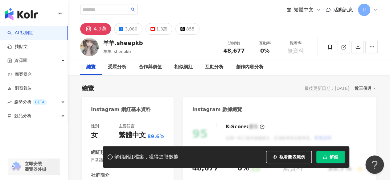
scroll to position [92, 0]
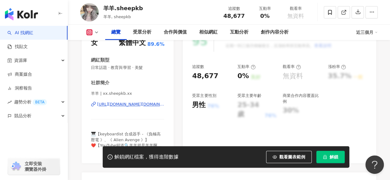
click at [134, 104] on div "https://www.instagram.com/xx.sheepkb.xx/" at bounding box center [130, 105] width 67 height 6
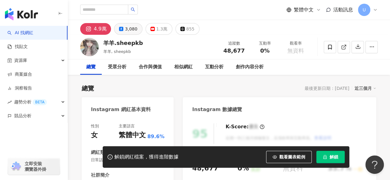
click at [126, 30] on div "3,080" at bounding box center [131, 29] width 12 height 9
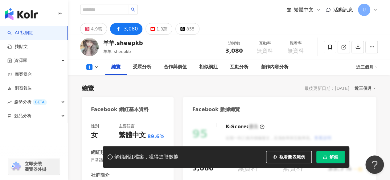
scroll to position [94, 0]
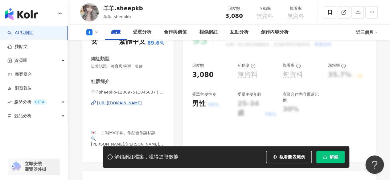
click at [135, 100] on div "https://www.facebook.com/123097511045637" at bounding box center [119, 103] width 45 height 6
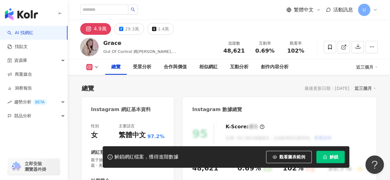
scroll to position [92, 0]
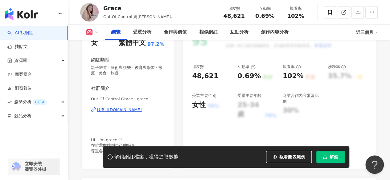
click at [130, 107] on div "[URL][DOMAIN_NAME]" at bounding box center [119, 110] width 45 height 6
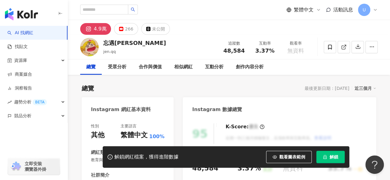
click at [188, 6] on div "繁體中文 活動訊息 U" at bounding box center [228, 10] width 297 height 20
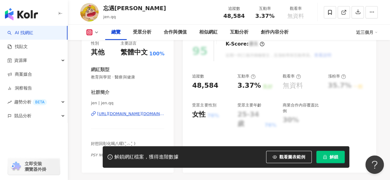
scroll to position [86, 0]
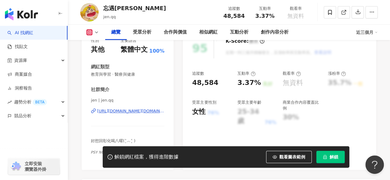
click at [131, 112] on div "https://www.instagram.com/jen.qq/" at bounding box center [130, 111] width 67 height 6
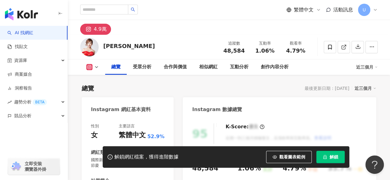
scroll to position [92, 0]
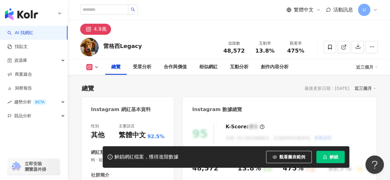
scroll to position [123, 0]
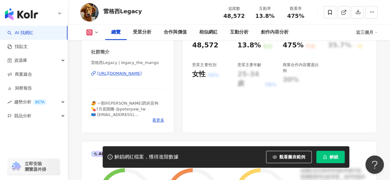
click at [124, 75] on div "[URL][DOMAIN_NAME]" at bounding box center [119, 74] width 45 height 6
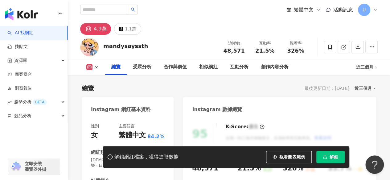
scroll to position [123, 0]
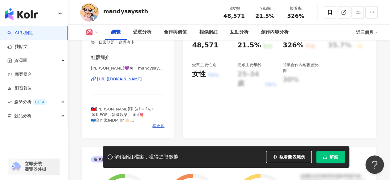
click at [142, 81] on div "https://www.instagram.com/mandysayssth/" at bounding box center [119, 79] width 45 height 6
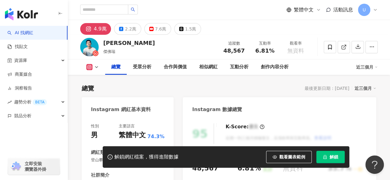
scroll to position [92, 0]
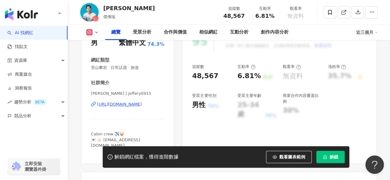
click at [140, 106] on div "https://www.instagram.com/jeffery0915/" at bounding box center [119, 105] width 45 height 6
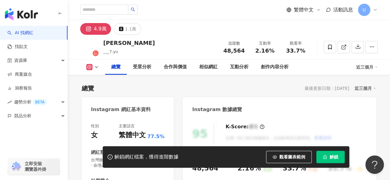
scroll to position [92, 0]
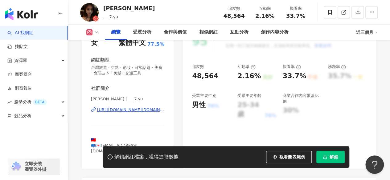
click at [132, 111] on div "https://www.instagram.com/___7.yu/" at bounding box center [130, 110] width 67 height 6
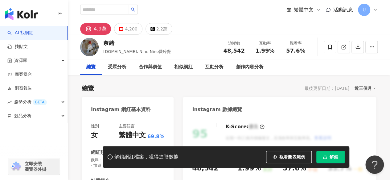
scroll to position [108, 0]
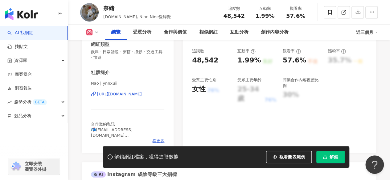
click at [142, 92] on div "[URL][DOMAIN_NAME]" at bounding box center [119, 94] width 45 height 6
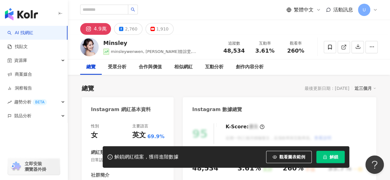
click at [132, 25] on div "2,760" at bounding box center [131, 29] width 12 height 9
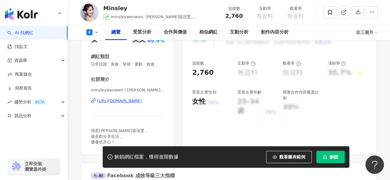
click at [134, 101] on div "https://www.facebook.com/956200621236415" at bounding box center [119, 101] width 45 height 6
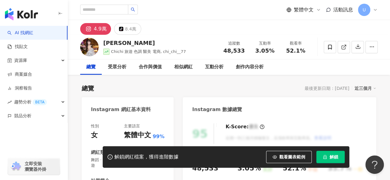
scroll to position [123, 0]
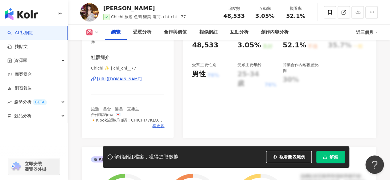
click at [123, 77] on div "https://www.instagram.com/chi_chi__77/" at bounding box center [119, 79] width 45 height 6
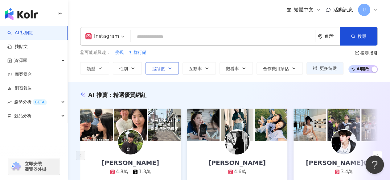
click at [172, 67] on button "追蹤數" at bounding box center [161, 68] width 33 height 12
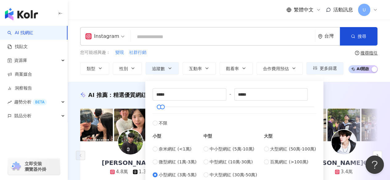
click at [204, 57] on div "您可能感興趣： 變現 社群行銷 類型 性別 追蹤數 互動率 觀看率 合作費用預估 更多篩選 ***** - ***** 不限 小型 奈米網紅 (<1萬) 微型…" at bounding box center [211, 61] width 263 height 25
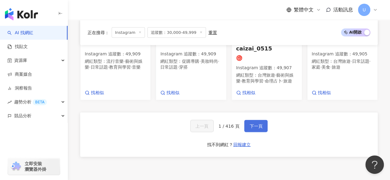
click at [251, 124] on span "下一頁" at bounding box center [255, 126] width 13 height 5
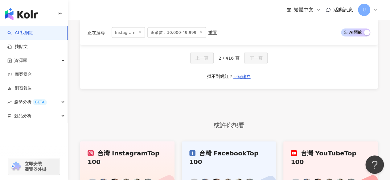
scroll to position [526, 0]
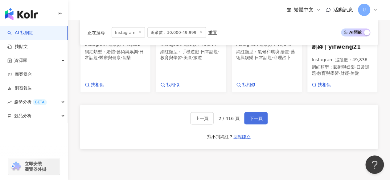
click at [251, 120] on span "下一頁" at bounding box center [255, 118] width 13 height 5
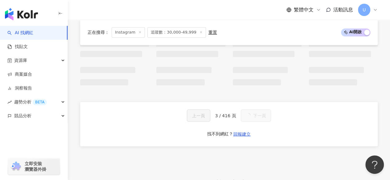
click at [253, 118] on span "下一頁" at bounding box center [259, 115] width 13 height 5
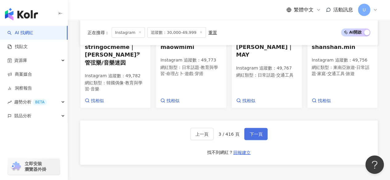
click at [251, 132] on span "下一頁" at bounding box center [255, 134] width 13 height 5
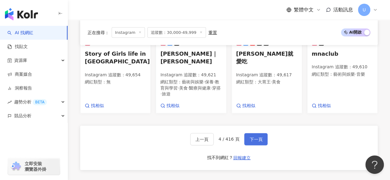
click at [251, 137] on span "下一頁" at bounding box center [255, 139] width 13 height 5
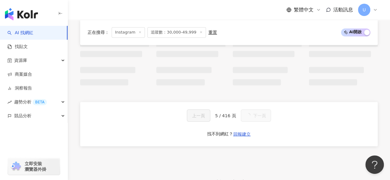
click at [253, 118] on span "下一頁" at bounding box center [259, 115] width 13 height 5
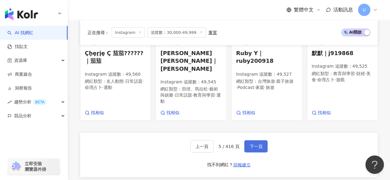
click at [251, 144] on span "下一頁" at bounding box center [255, 146] width 13 height 5
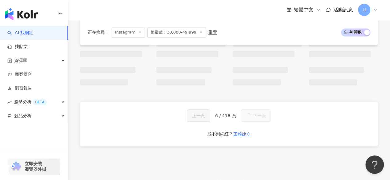
click at [253, 118] on span "下一頁" at bounding box center [259, 115] width 13 height 5
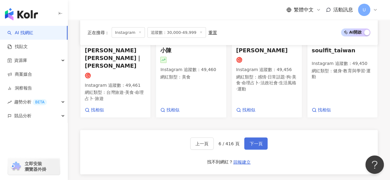
click at [251, 141] on span "下一頁" at bounding box center [255, 143] width 13 height 5
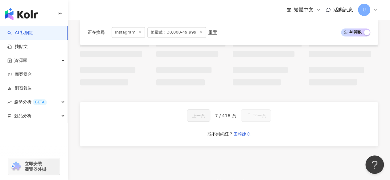
click at [251, 120] on button "下一頁" at bounding box center [256, 115] width 30 height 12
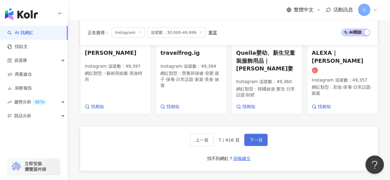
click at [251, 137] on span "下一頁" at bounding box center [255, 139] width 13 height 5
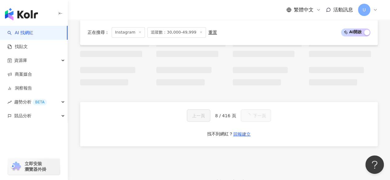
click at [253, 118] on span "下一頁" at bounding box center [259, 115] width 13 height 5
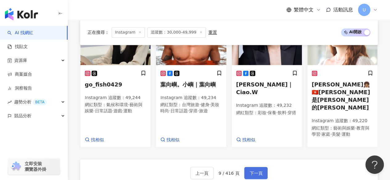
scroll to position [576, 0]
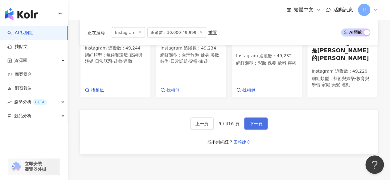
click at [251, 121] on span "下一頁" at bounding box center [255, 123] width 13 height 5
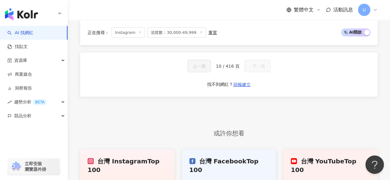
scroll to position [526, 0]
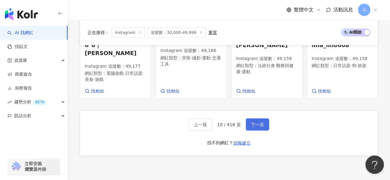
click at [251, 122] on span "下一頁" at bounding box center [257, 124] width 13 height 5
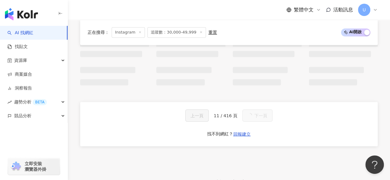
click at [251, 120] on button "下一頁" at bounding box center [257, 115] width 30 height 12
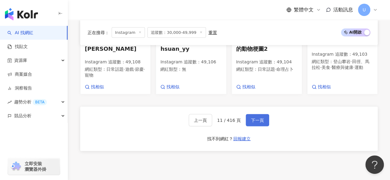
click at [251, 120] on span "下一頁" at bounding box center [257, 120] width 13 height 5
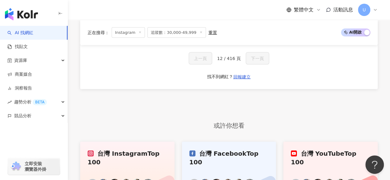
scroll to position [526, 0]
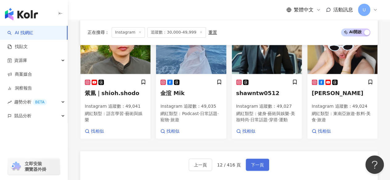
click at [251, 162] on span "下一頁" at bounding box center [257, 164] width 13 height 5
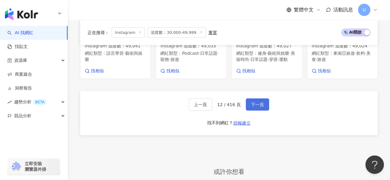
click at [251, 107] on span "下一頁" at bounding box center [257, 104] width 13 height 5
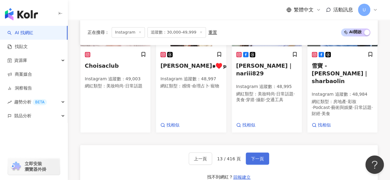
click at [264, 157] on button "下一頁" at bounding box center [256, 158] width 23 height 12
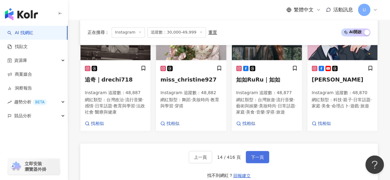
click at [259, 160] on span "下一頁" at bounding box center [257, 157] width 13 height 5
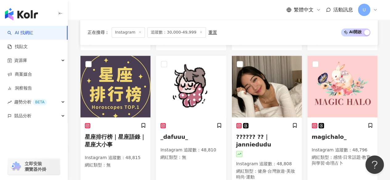
scroll to position [544, 0]
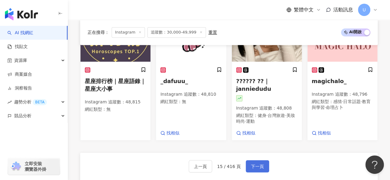
click at [259, 164] on span "下一頁" at bounding box center [257, 166] width 13 height 5
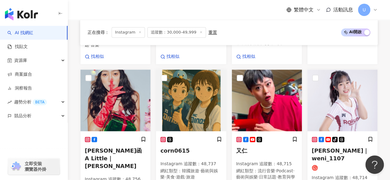
scroll to position [554, 0]
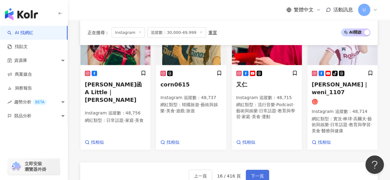
click at [259, 173] on span "下一頁" at bounding box center [257, 175] width 13 height 5
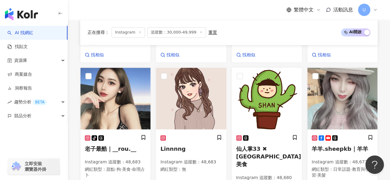
scroll to position [553, 0]
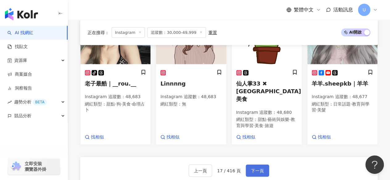
click at [259, 168] on span "下一頁" at bounding box center [257, 170] width 13 height 5
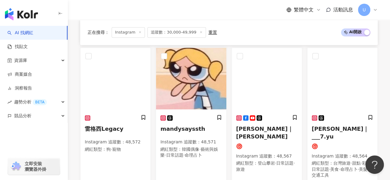
scroll to position [545, 0]
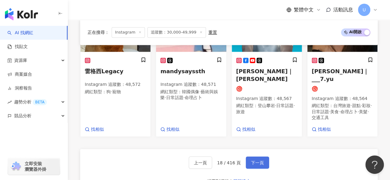
click at [259, 160] on span "下一頁" at bounding box center [257, 162] width 13 height 5
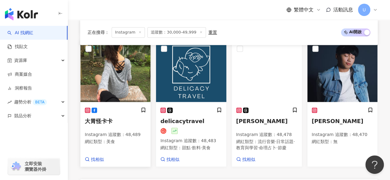
scroll to position [513, 0]
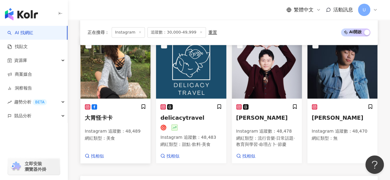
click at [120, 68] on img at bounding box center [115, 68] width 70 height 62
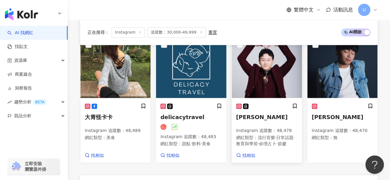
scroll to position [606, 0]
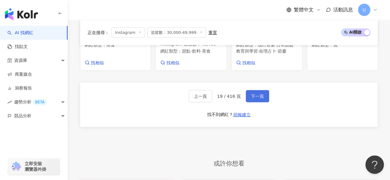
click at [247, 96] on button "下一頁" at bounding box center [256, 96] width 23 height 12
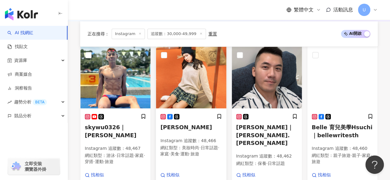
scroll to position [213, 0]
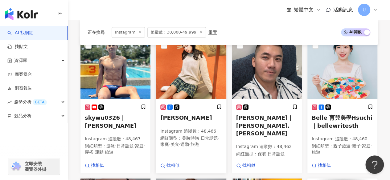
click at [177, 80] on img at bounding box center [191, 68] width 70 height 62
click at [266, 76] on img at bounding box center [267, 68] width 70 height 62
click at [336, 66] on img at bounding box center [342, 68] width 70 height 62
click at [130, 79] on img at bounding box center [115, 68] width 70 height 62
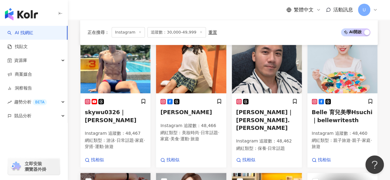
scroll to position [372, 0]
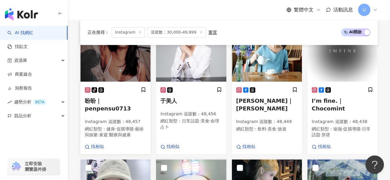
click at [122, 72] on img at bounding box center [115, 51] width 70 height 62
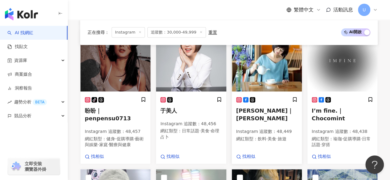
click at [261, 68] on img at bounding box center [267, 61] width 70 height 62
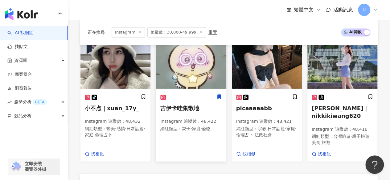
scroll to position [494, 0]
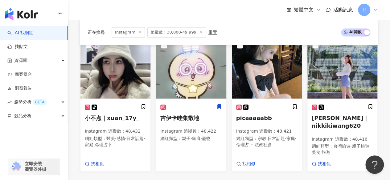
click at [336, 74] on img at bounding box center [342, 68] width 70 height 62
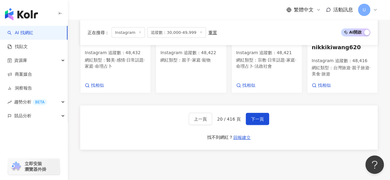
scroll to position [573, 0]
click at [254, 121] on span "下一頁" at bounding box center [257, 118] width 13 height 5
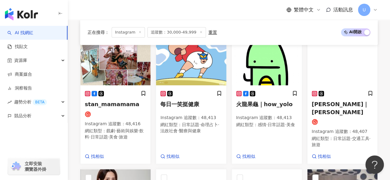
scroll to position [230, 0]
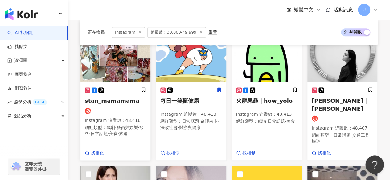
click at [118, 78] on img at bounding box center [115, 51] width 70 height 62
click at [254, 64] on img at bounding box center [267, 51] width 70 height 62
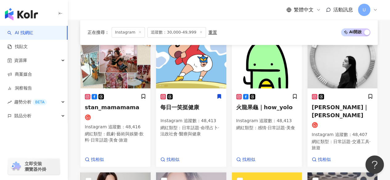
scroll to position [219, 0]
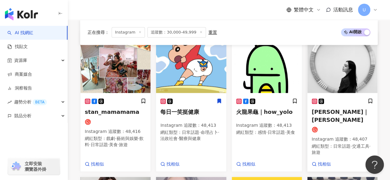
click at [339, 61] on img at bounding box center [342, 62] width 70 height 62
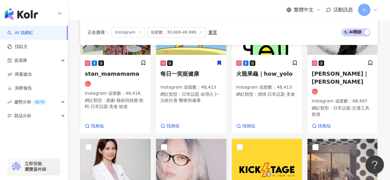
scroll to position [343, 0]
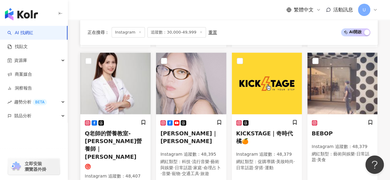
click at [122, 83] on img at bounding box center [115, 84] width 70 height 62
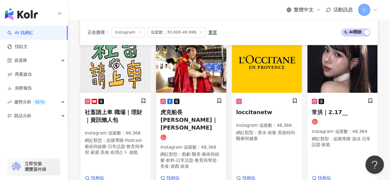
scroll to position [515, 0]
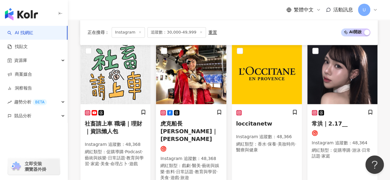
click at [195, 80] on img at bounding box center [191, 74] width 70 height 62
click at [338, 77] on img at bounding box center [342, 74] width 70 height 62
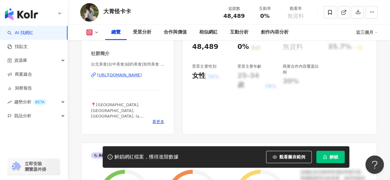
scroll to position [123, 0]
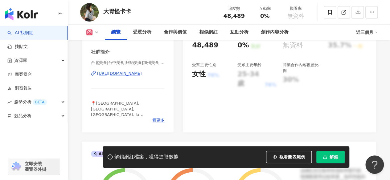
click at [129, 72] on div "https://www.instagram.com/stay_hungry_taipei/" at bounding box center [119, 74] width 45 height 6
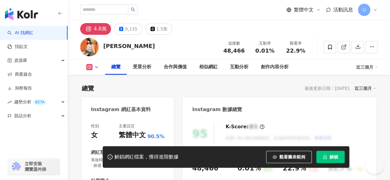
scroll to position [92, 0]
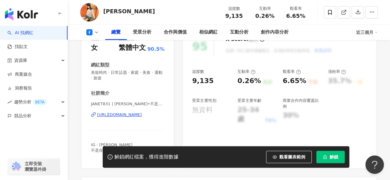
click at [129, 116] on div "[URL][DOMAIN_NAME]" at bounding box center [119, 115] width 45 height 6
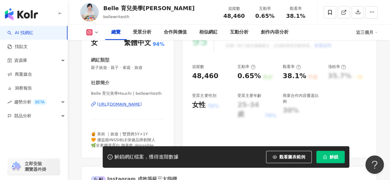
scroll to position [92, 0]
click at [133, 105] on div "[URL][DOMAIN_NAME]" at bounding box center [119, 105] width 45 height 6
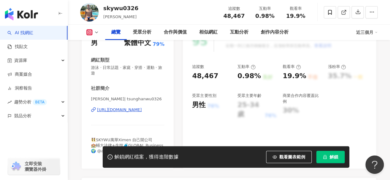
click at [123, 111] on div "[URL][DOMAIN_NAME]" at bounding box center [119, 110] width 45 height 6
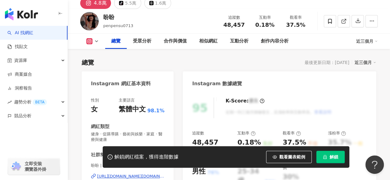
scroll to position [92, 0]
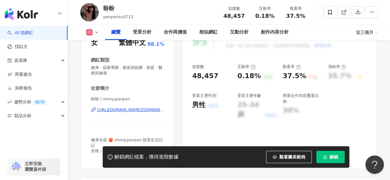
click at [134, 107] on div "盼盼 | ohmy.panpan [URL][DOMAIN_NAME][DOMAIN_NAME]" at bounding box center [127, 114] width 73 height 36
click at [140, 108] on div "[URL][DOMAIN_NAME][DOMAIN_NAME]" at bounding box center [130, 110] width 67 height 6
click at [145, 109] on div "[URL][DOMAIN_NAME][DOMAIN_NAME]" at bounding box center [130, 110] width 67 height 6
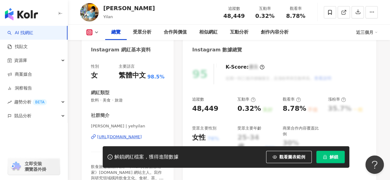
scroll to position [62, 0]
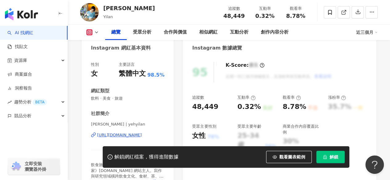
click at [129, 135] on div "[URL][DOMAIN_NAME]" at bounding box center [119, 135] width 45 height 6
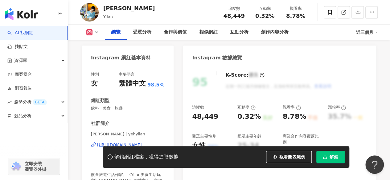
scroll to position [0, 0]
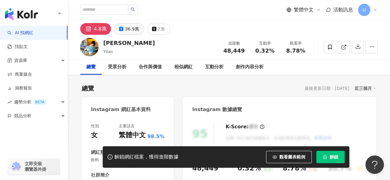
click at [129, 31] on div "36.9萬" at bounding box center [132, 29] width 14 height 9
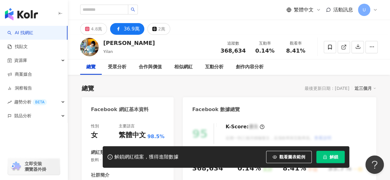
scroll to position [97, 0]
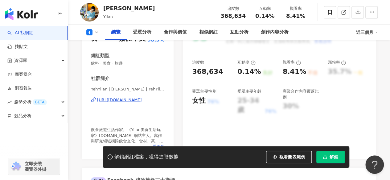
click at [130, 101] on div "[URL][DOMAIN_NAME]" at bounding box center [119, 100] width 45 height 6
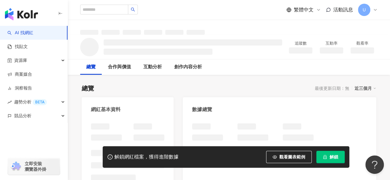
click at [277, 23] on div at bounding box center [229, 27] width 322 height 15
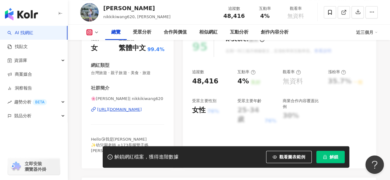
scroll to position [95, 0]
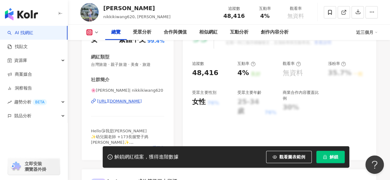
click at [142, 100] on div "https://www.instagram.com/nikkikiwang620/" at bounding box center [119, 102] width 45 height 6
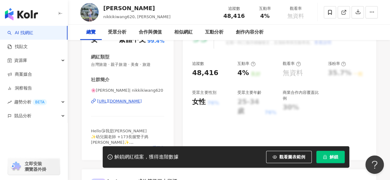
scroll to position [0, 0]
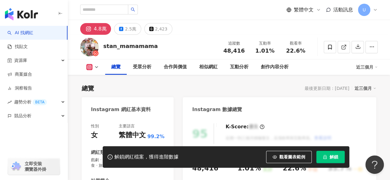
scroll to position [91, 0]
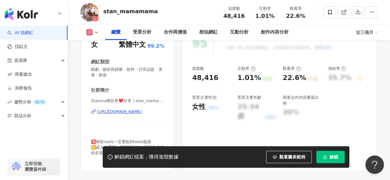
click at [130, 112] on div "https://www.instagram.com/stan_mamamama/" at bounding box center [119, 112] width 45 height 6
